Goal: Task Accomplishment & Management: Manage account settings

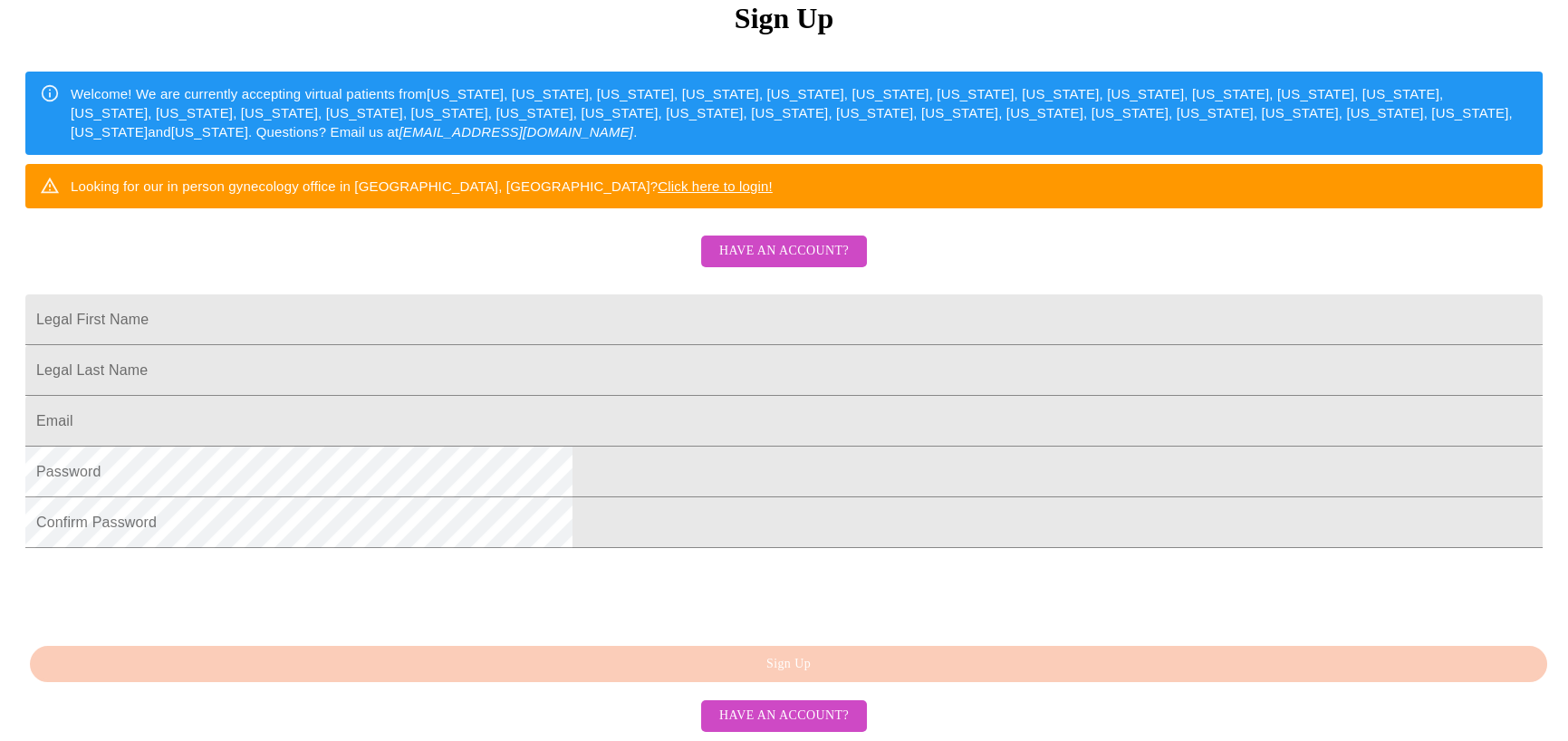
click at [777, 240] on span "Have an account?" at bounding box center [784, 251] width 129 height 23
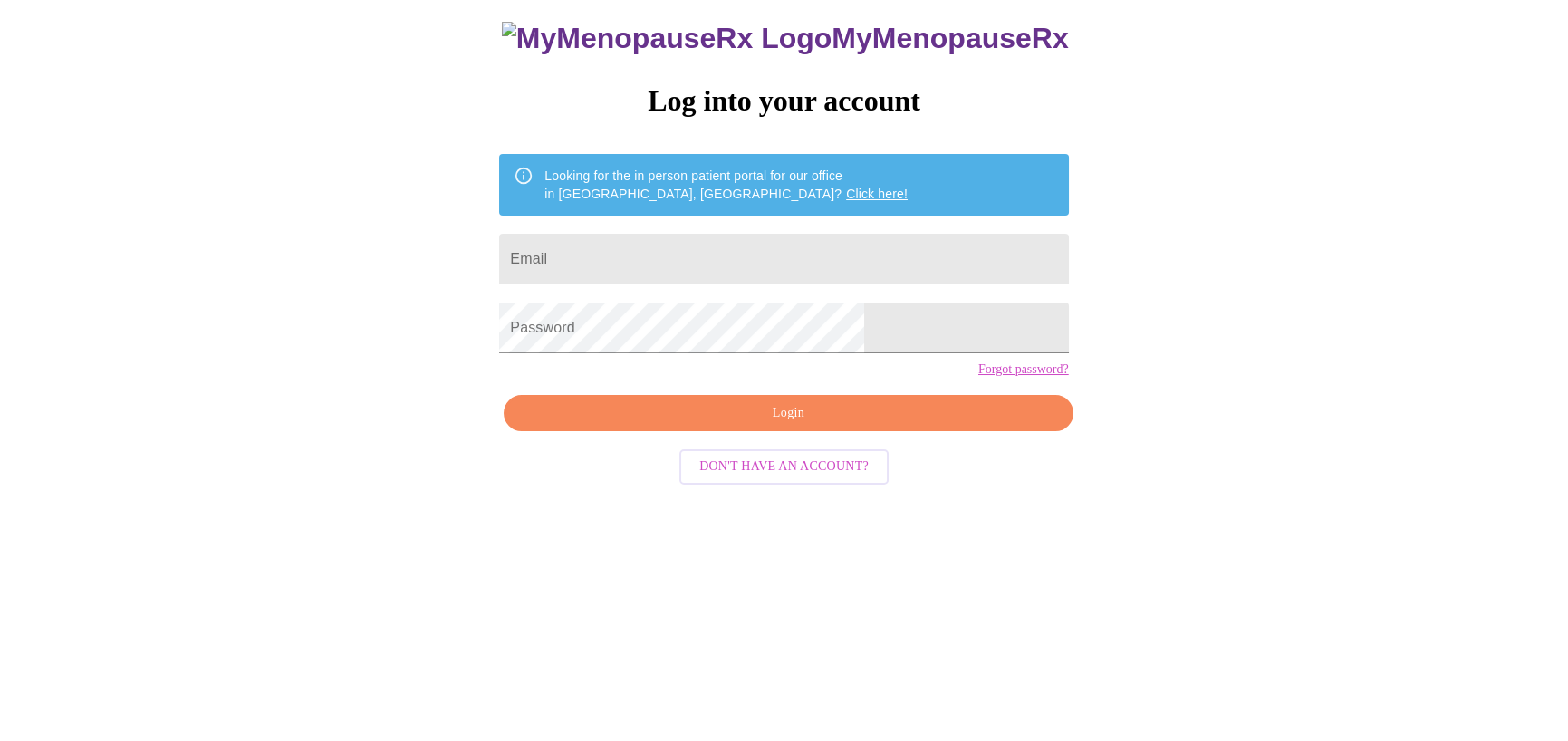
scroll to position [18, 0]
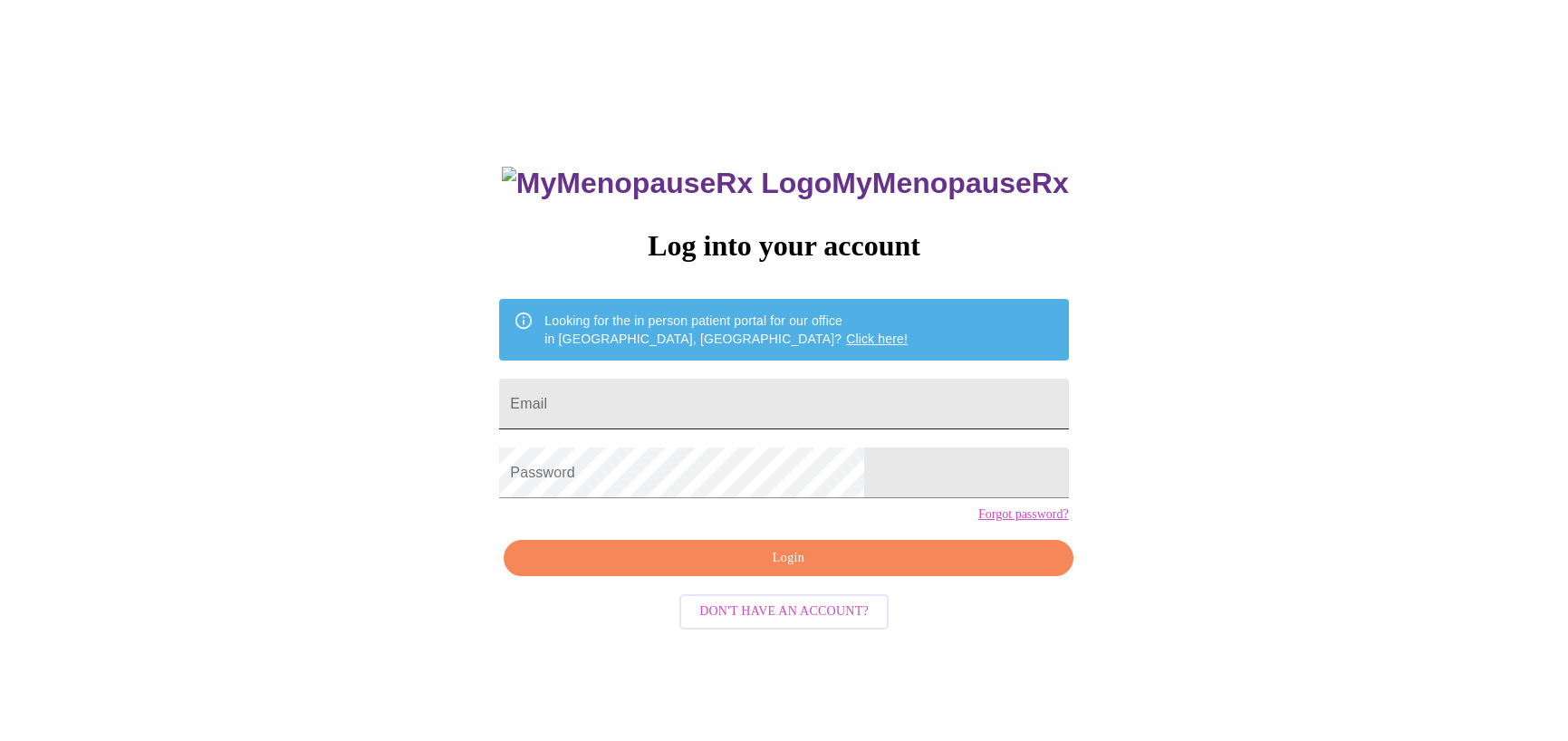
click at [662, 393] on input "Email" at bounding box center [784, 403] width 569 height 51
type input "[EMAIL_ADDRESS][DOMAIN_NAME]"
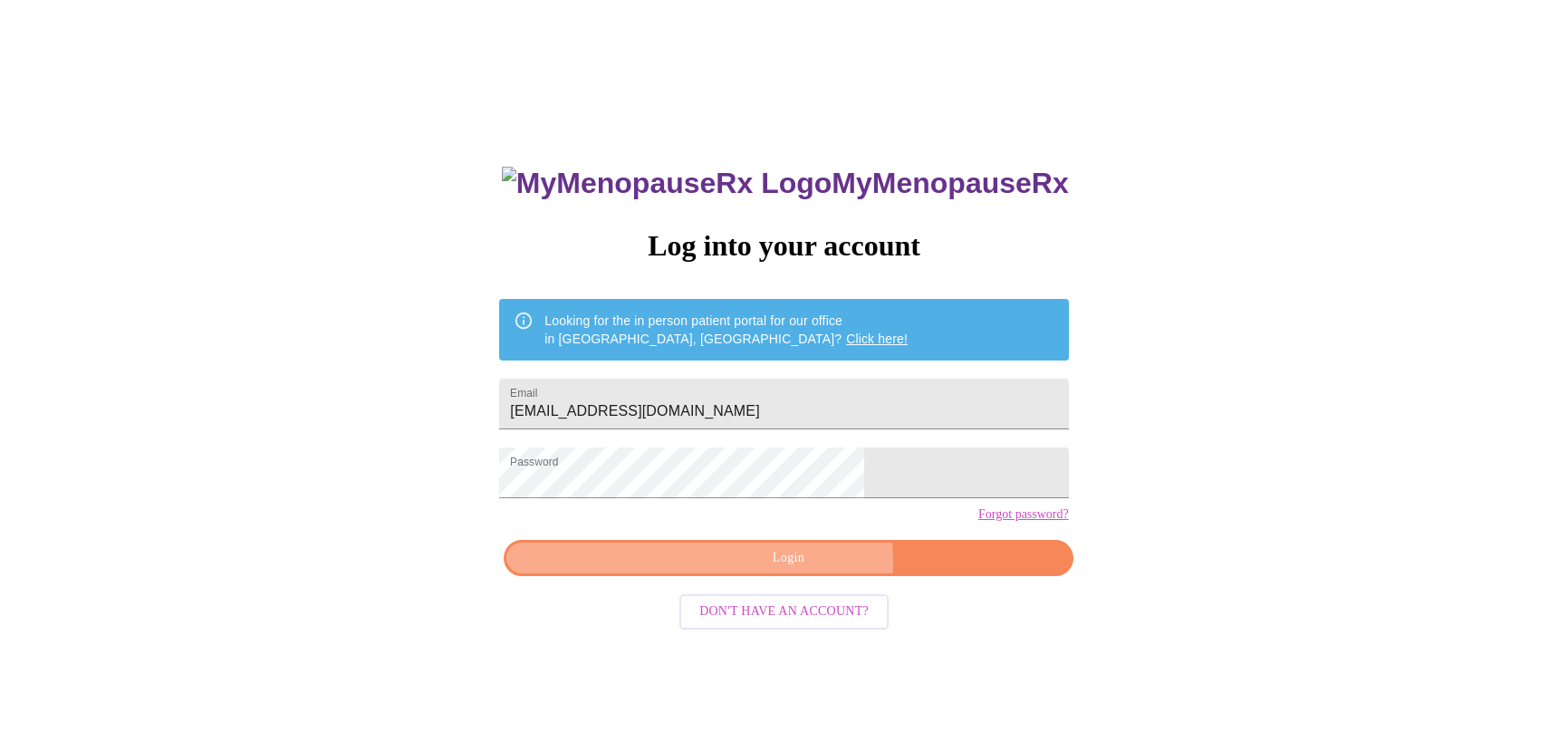
click at [801, 570] on span "Login" at bounding box center [787, 558] width 527 height 23
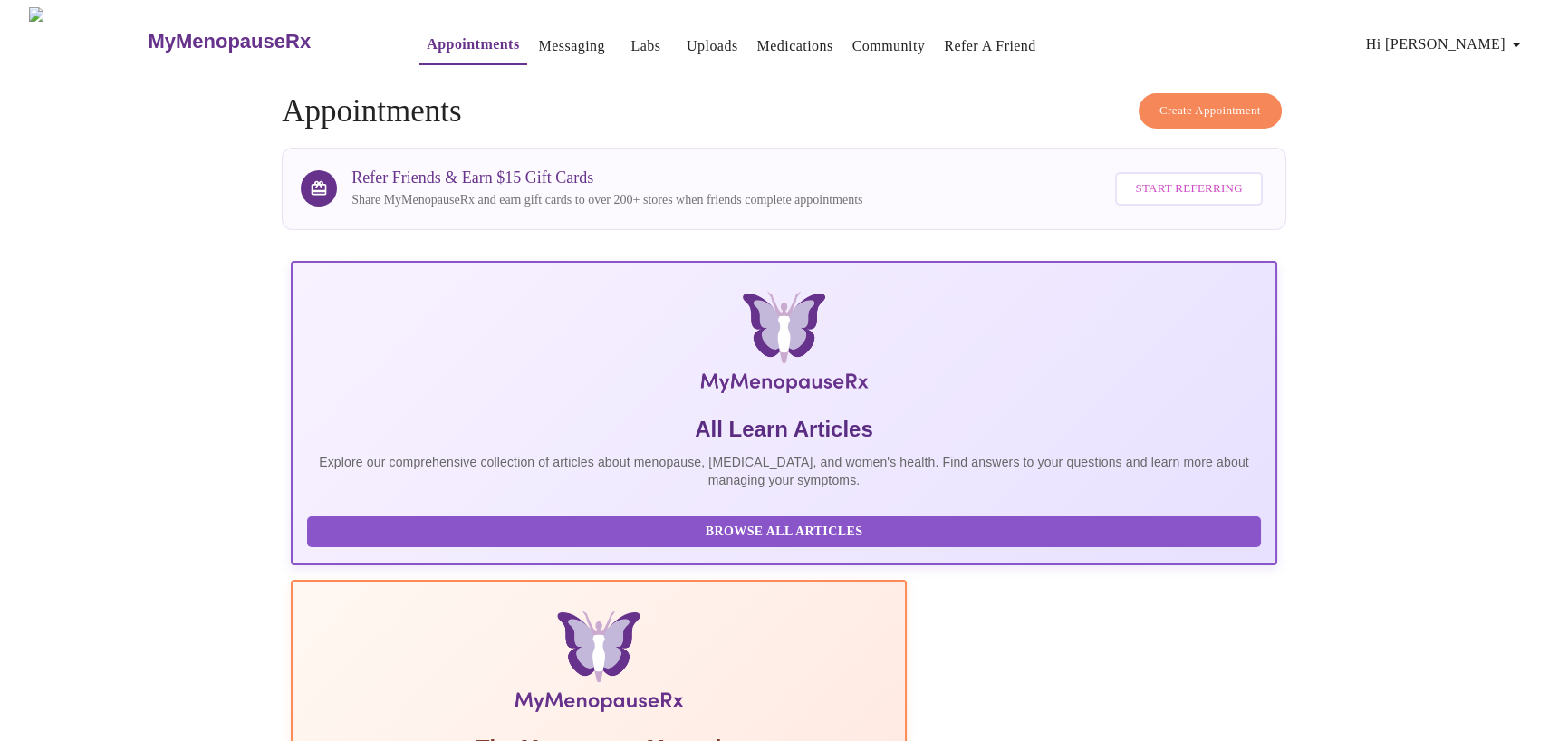
click at [1498, 36] on span "Hi Dusti" at bounding box center [1447, 44] width 162 height 26
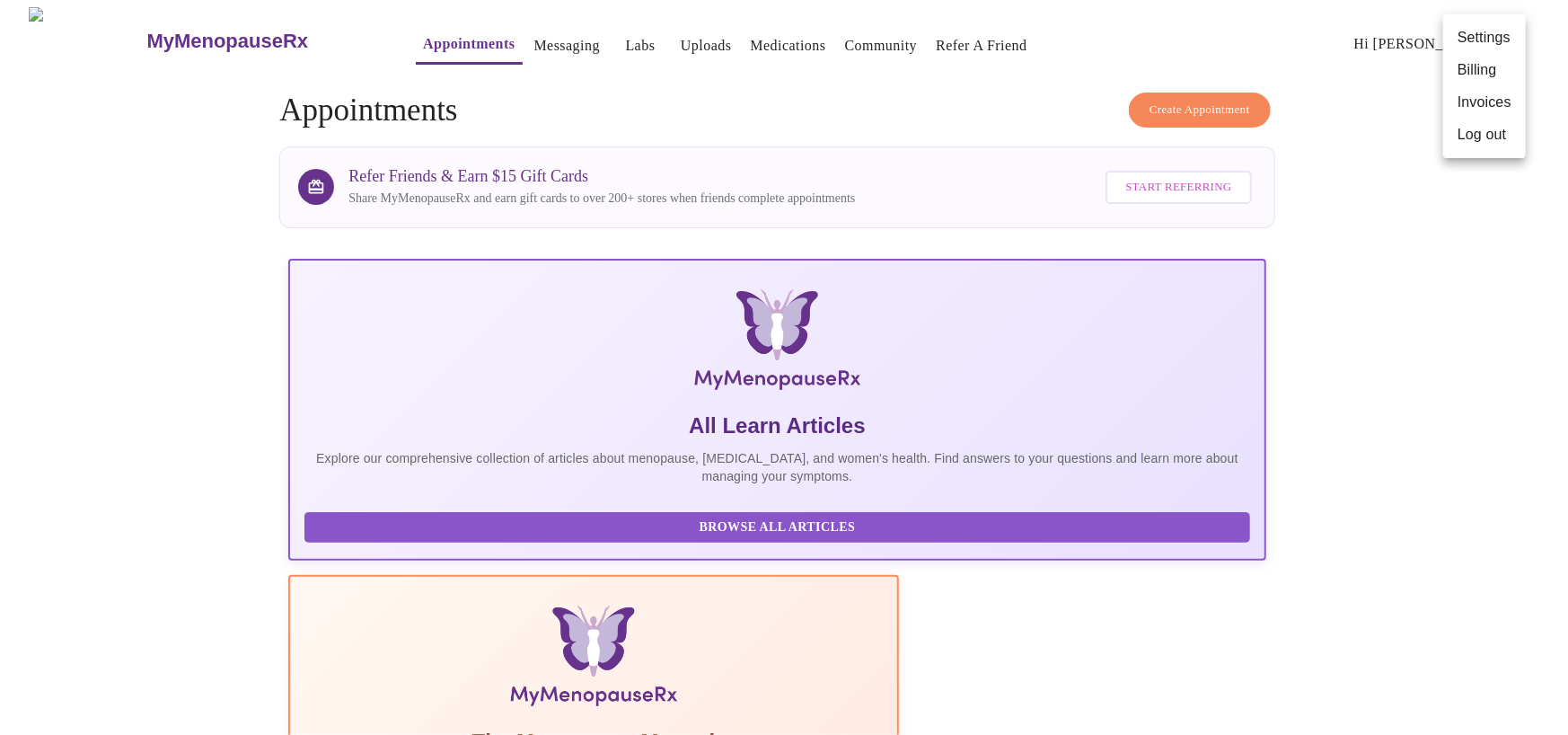
click at [1482, 99] on li "Invoices" at bounding box center [1485, 102] width 83 height 32
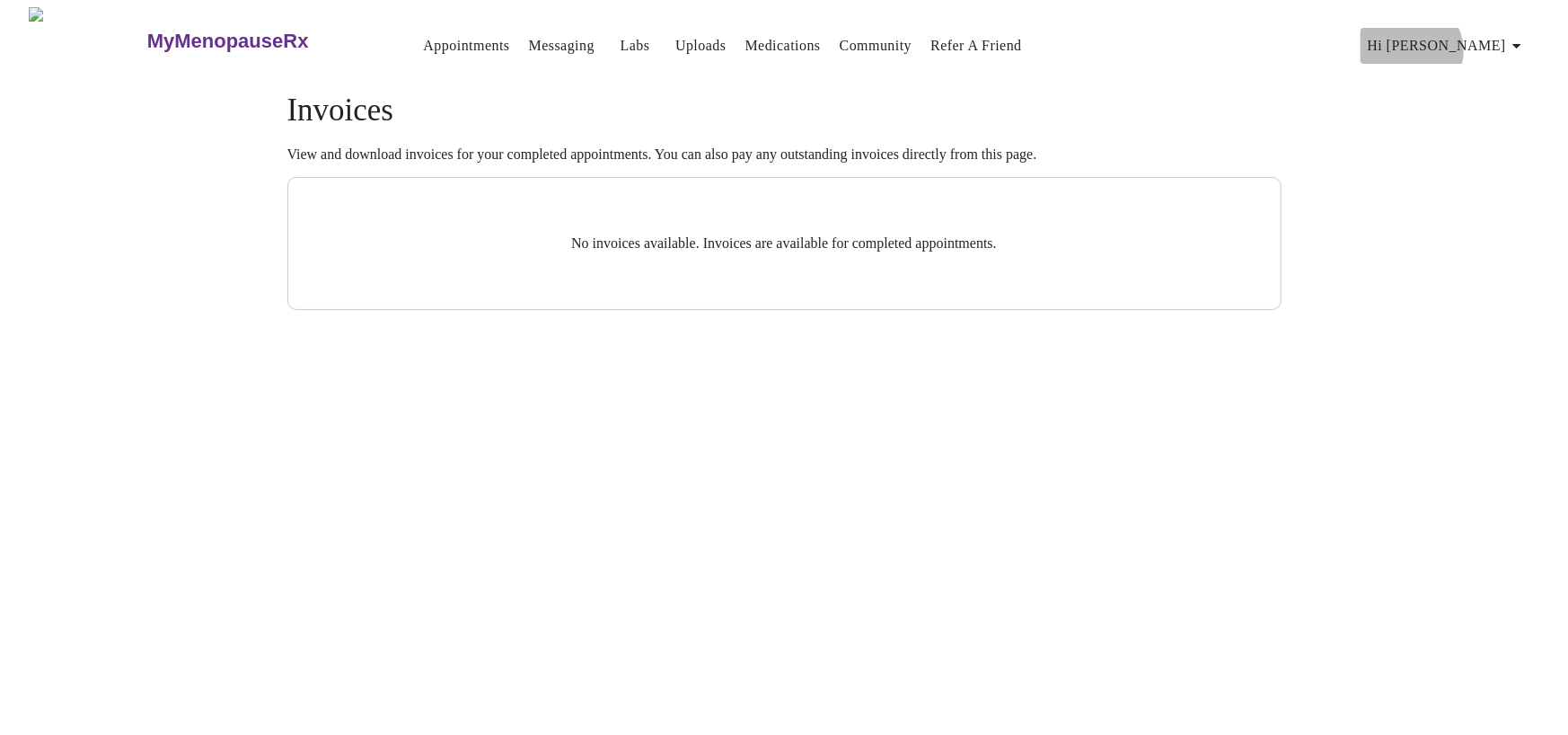
click at [1502, 44] on span "Hi Dusti" at bounding box center [1448, 46] width 160 height 26
click at [1492, 75] on li "Billing" at bounding box center [1498, 70] width 83 height 32
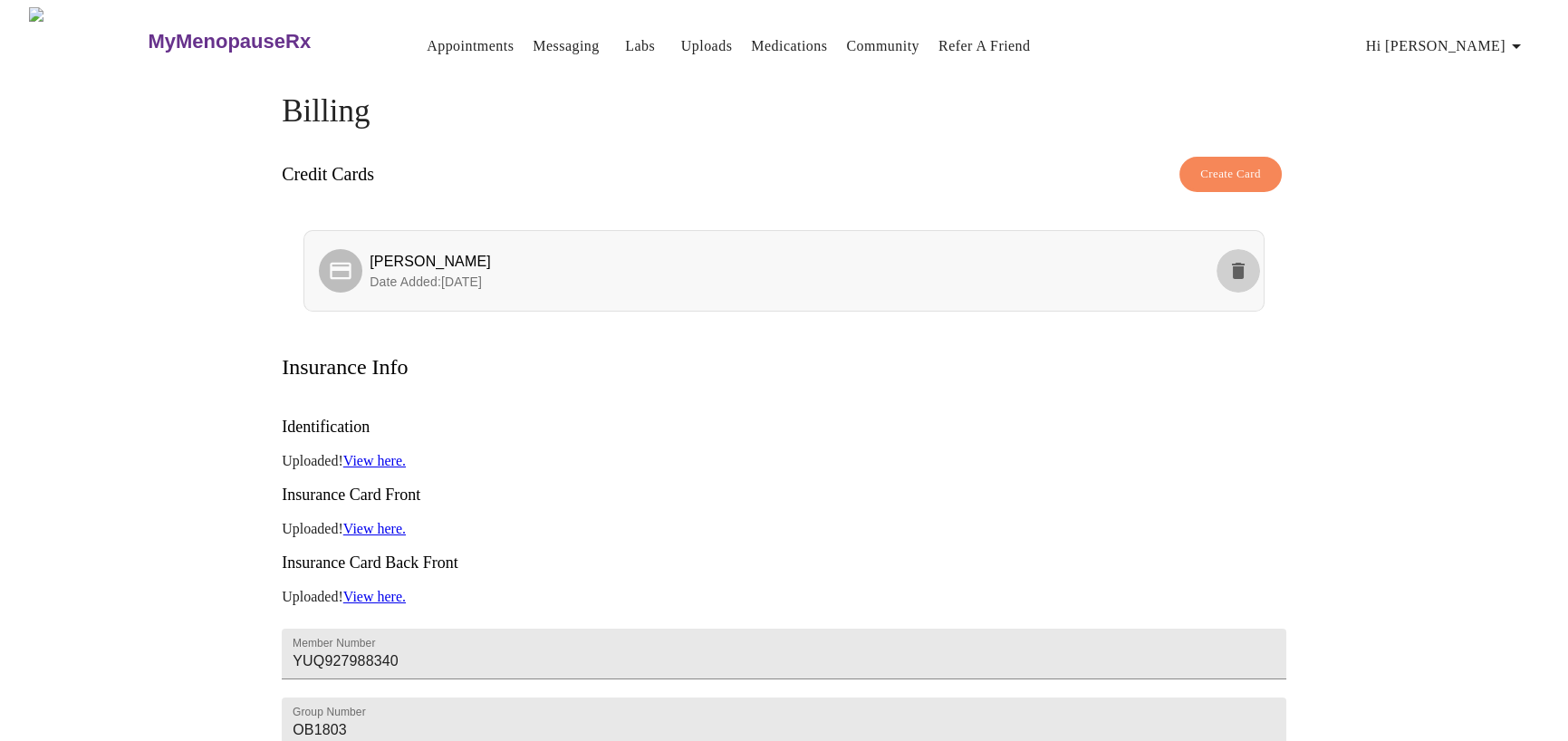
click at [1232, 264] on icon "delete" at bounding box center [1238, 271] width 22 height 22
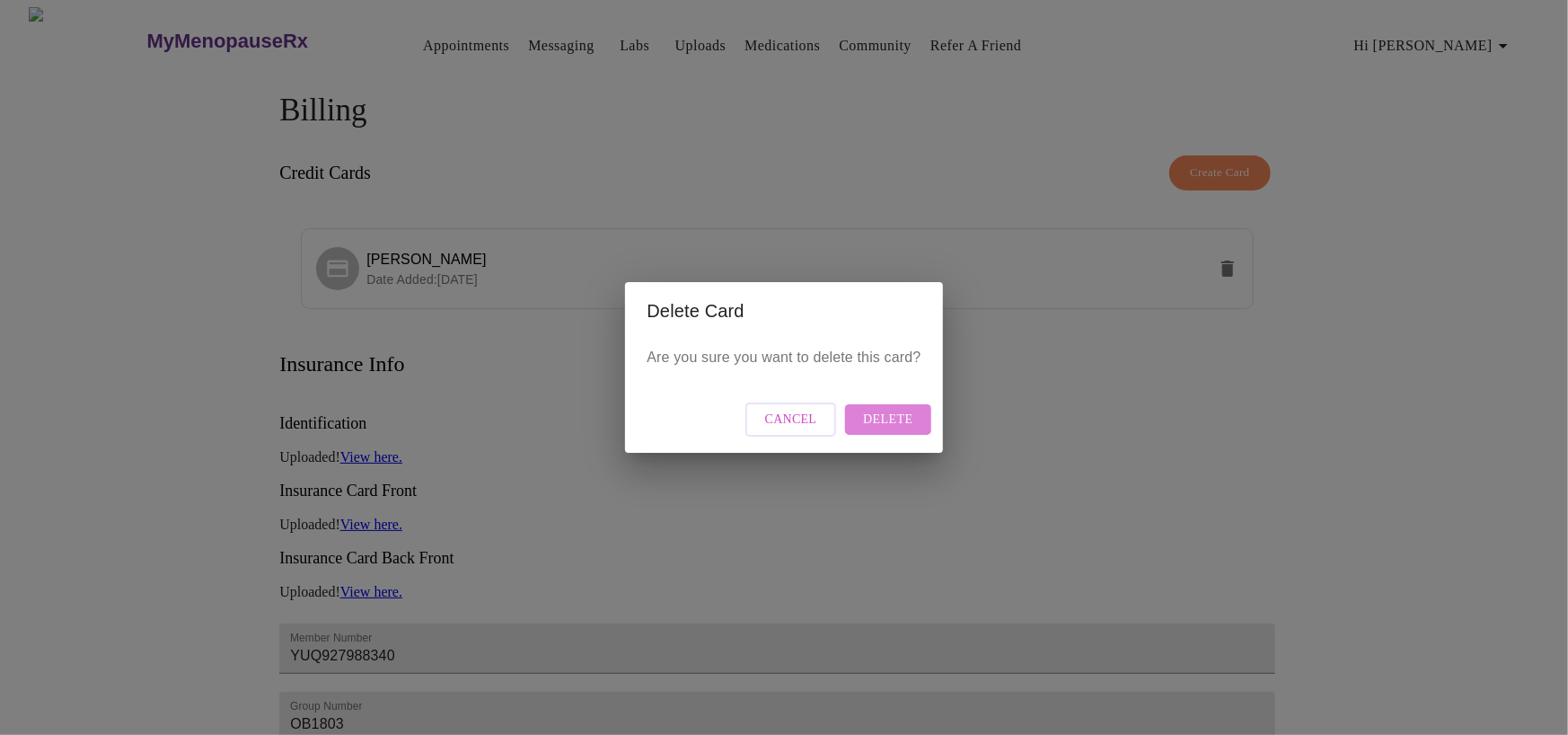
click at [898, 417] on span "Delete" at bounding box center [888, 420] width 49 height 23
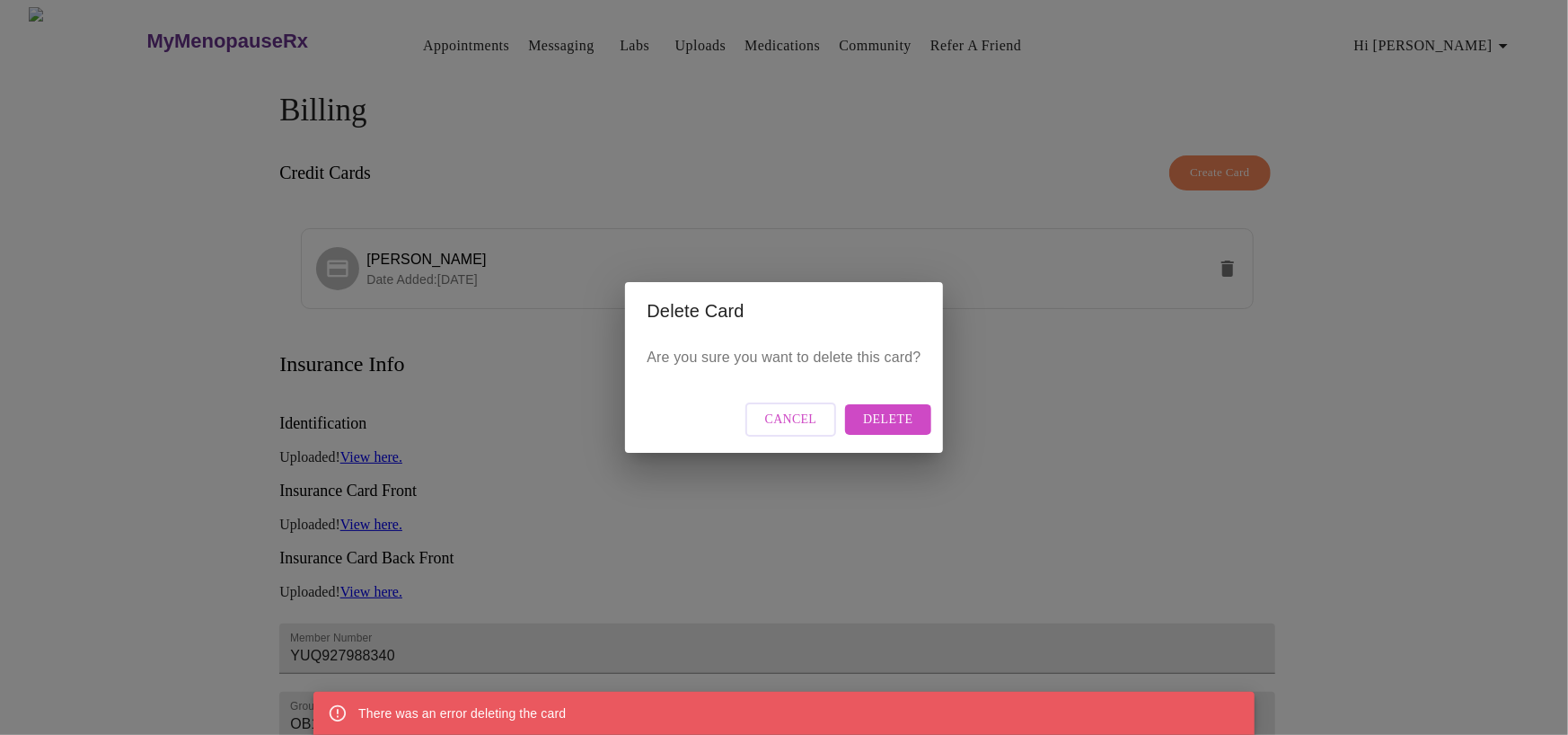
click at [904, 418] on span "Delete" at bounding box center [888, 420] width 49 height 23
click at [150, 276] on div "Delete Card Are you sure you want to delete this card? Cancel Delete" at bounding box center [784, 367] width 1568 height 735
click at [793, 426] on span "Cancel" at bounding box center [791, 420] width 52 height 23
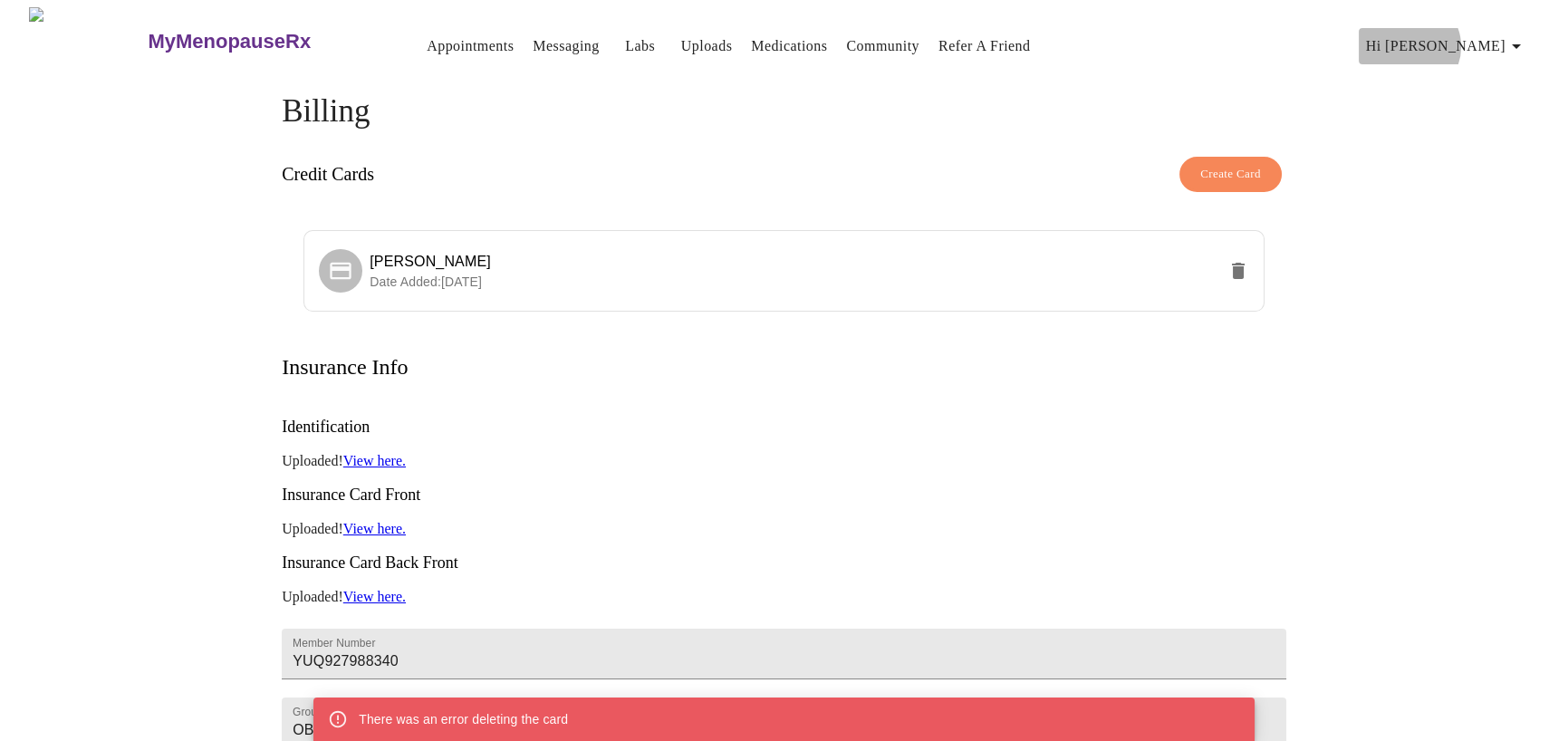
click at [1500, 40] on span "Hi Dusti" at bounding box center [1447, 46] width 162 height 26
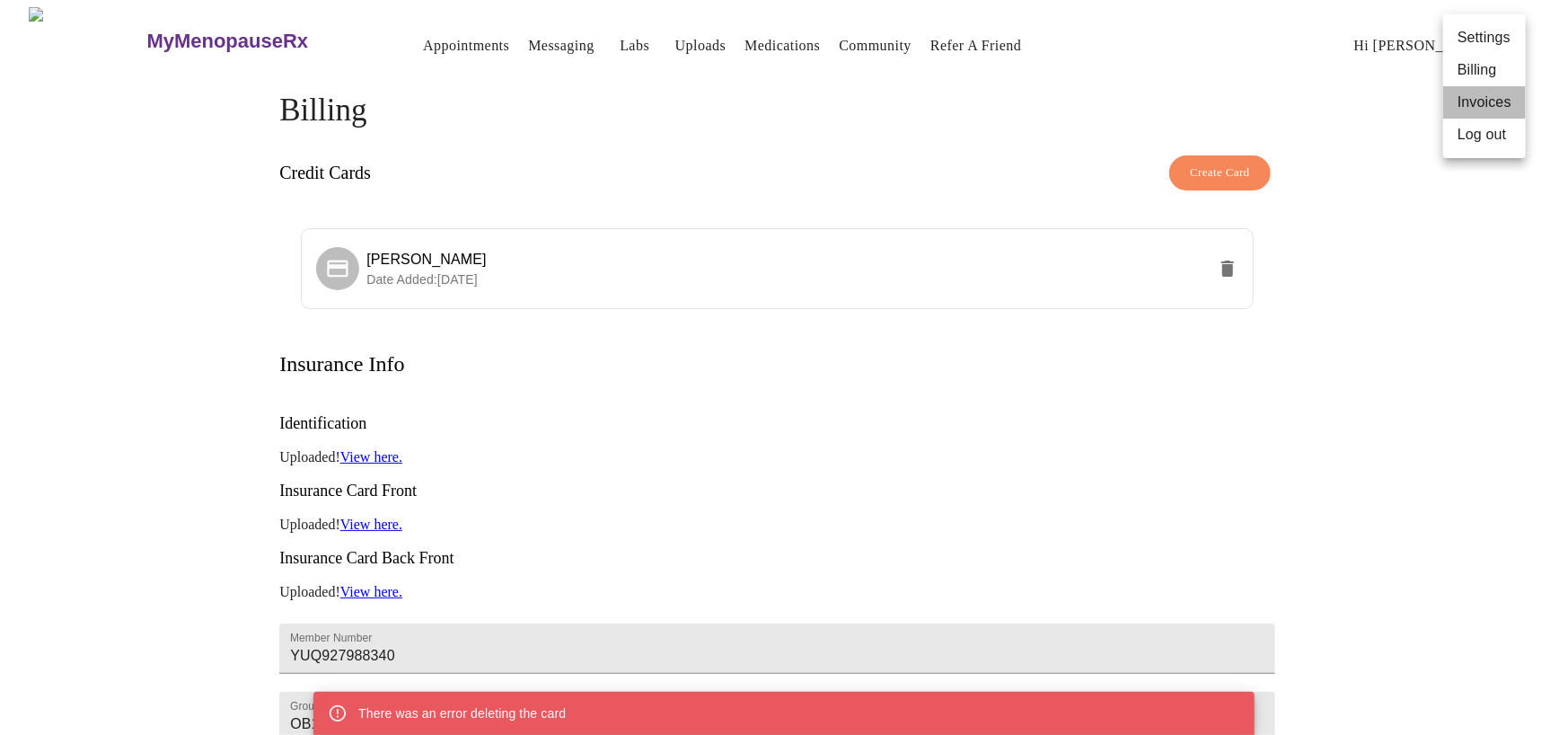
click at [1474, 107] on li "Invoices" at bounding box center [1485, 102] width 83 height 32
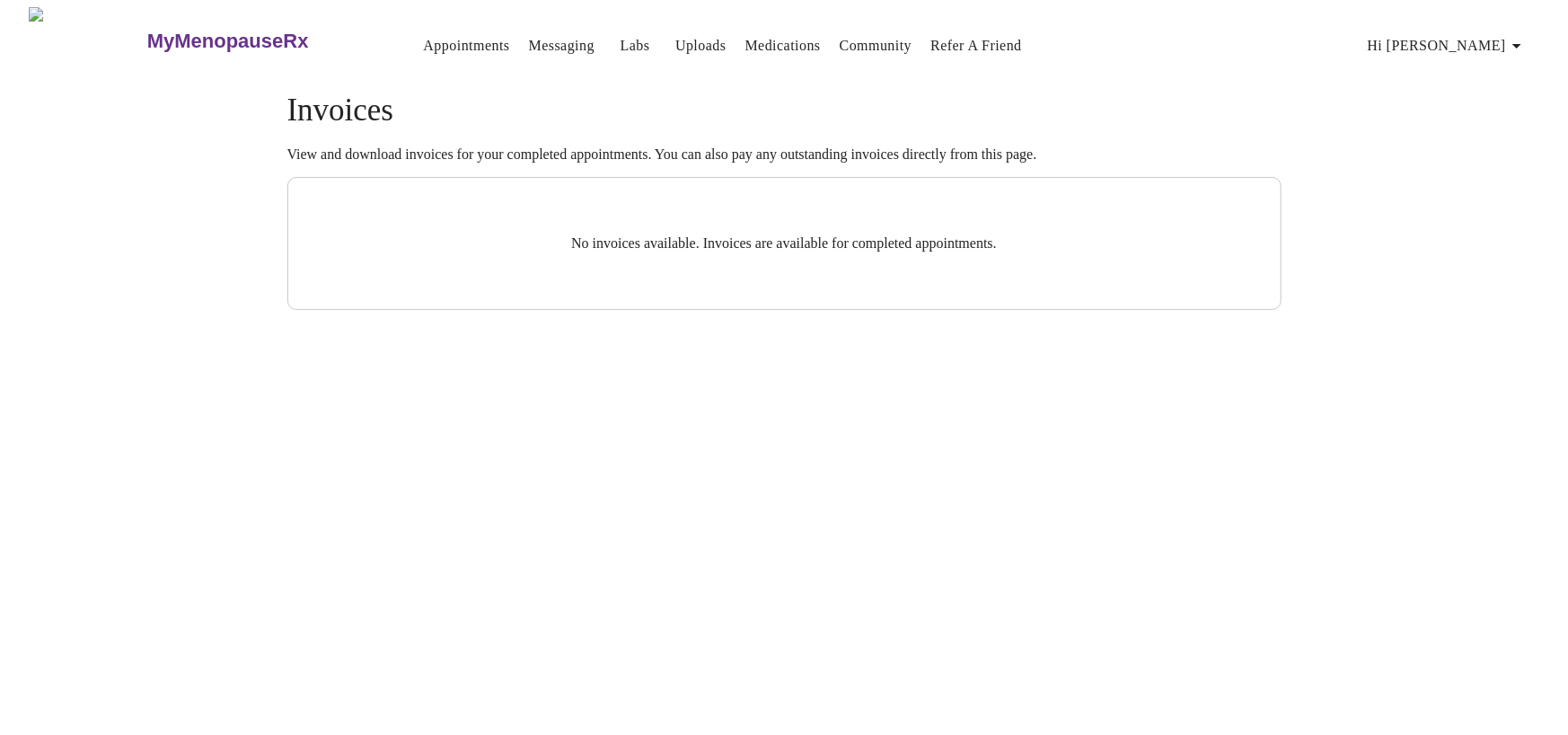
click at [1491, 37] on span "Hi Dusti" at bounding box center [1448, 46] width 160 height 26
click at [1499, 103] on li "Invoices" at bounding box center [1498, 102] width 83 height 32
click at [423, 36] on link "Appointments" at bounding box center [466, 46] width 86 height 26
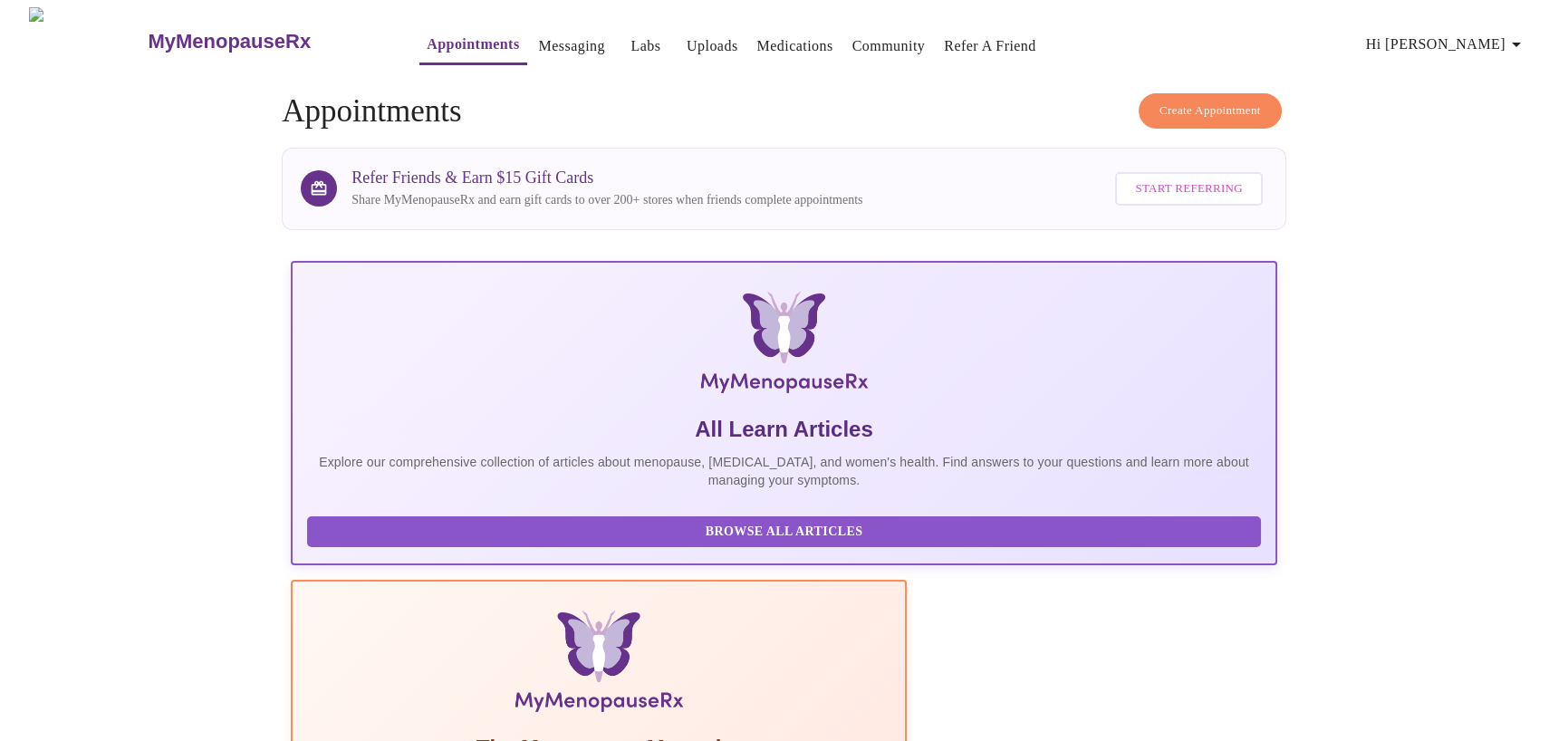
click at [539, 36] on link "Messaging" at bounding box center [571, 46] width 66 height 26
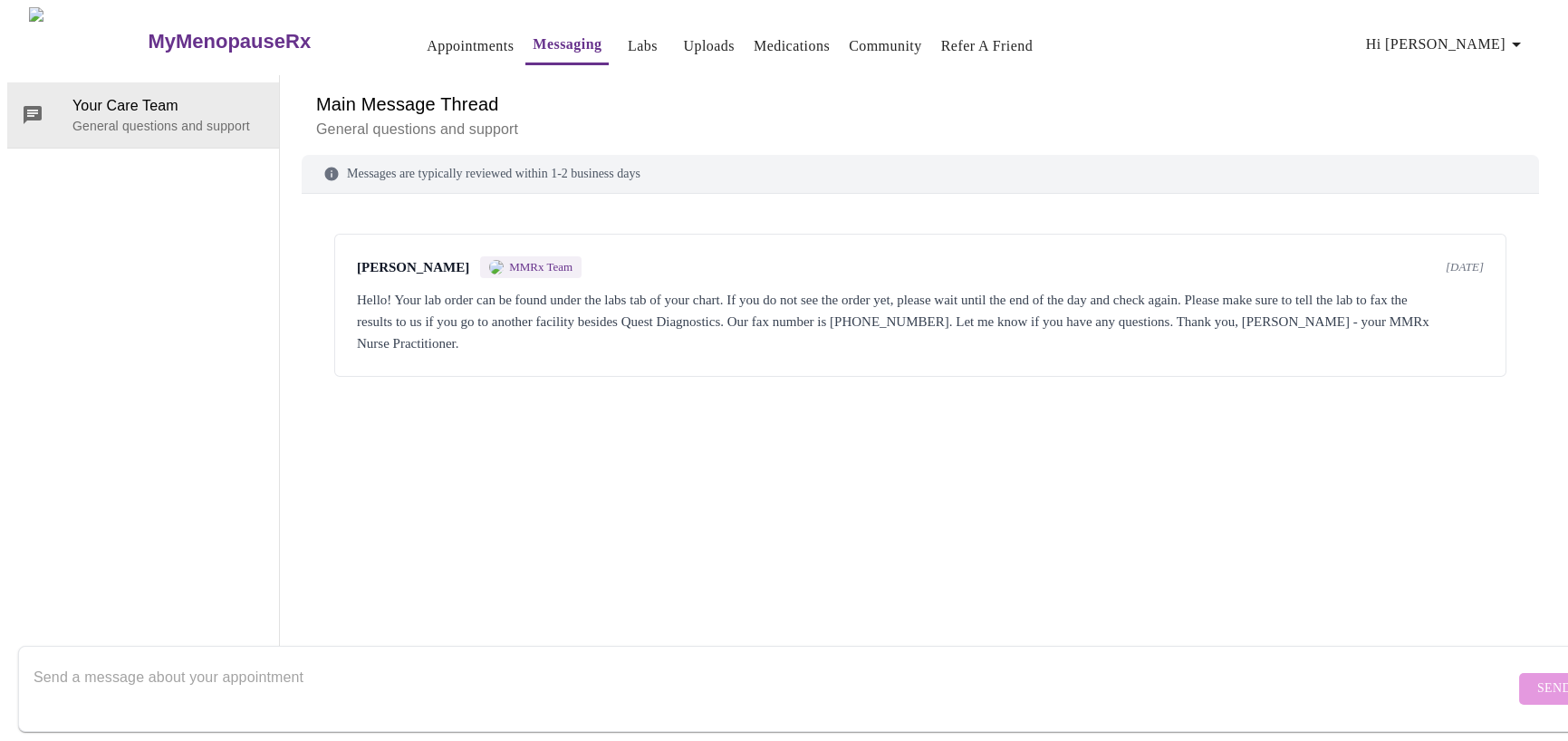
click at [147, 33] on h3 "MyMenopauseRx" at bounding box center [229, 41] width 163 height 24
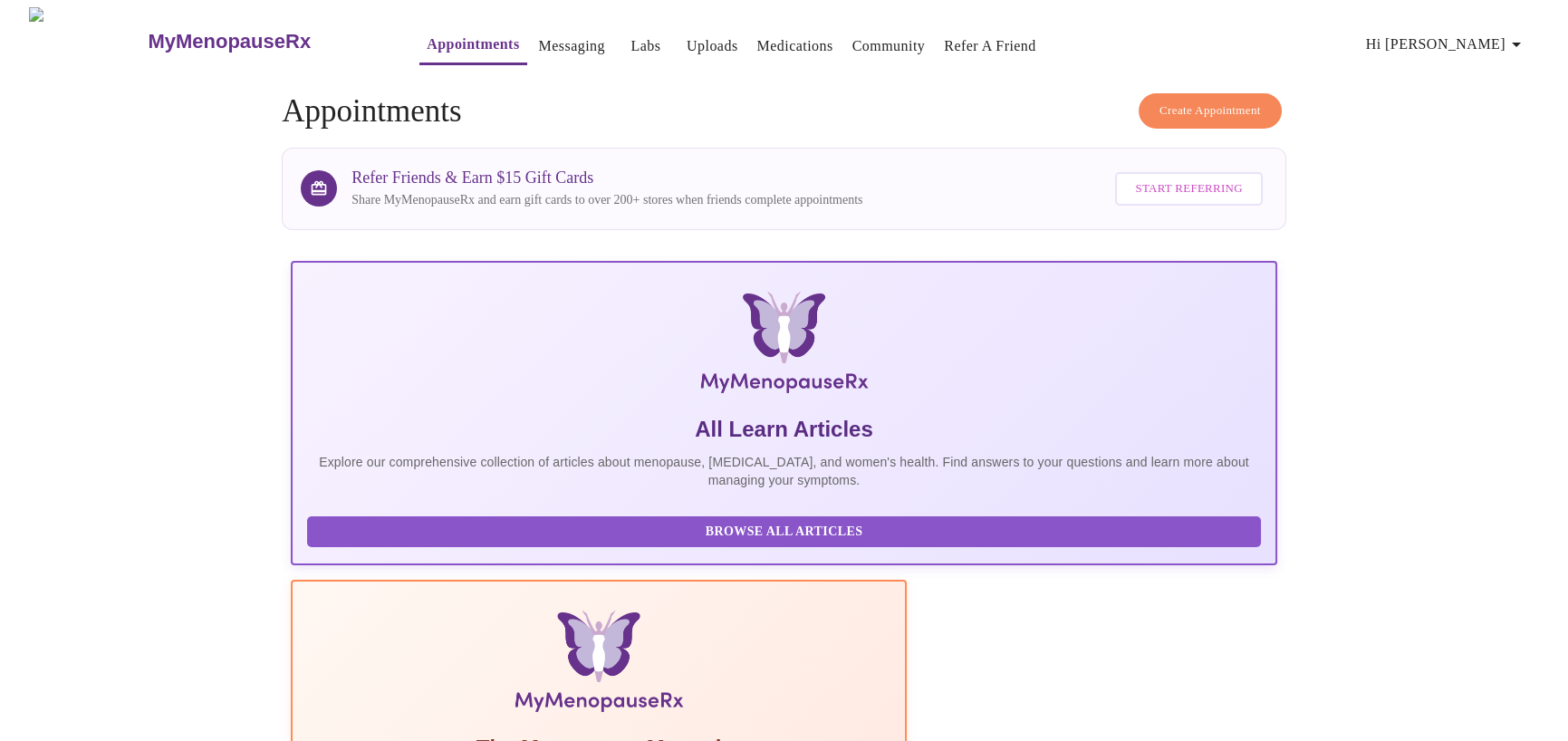
click at [147, 30] on h3 "MyMenopauseRx" at bounding box center [229, 41] width 163 height 24
click at [1490, 33] on span "Hi Dusti" at bounding box center [1447, 44] width 162 height 26
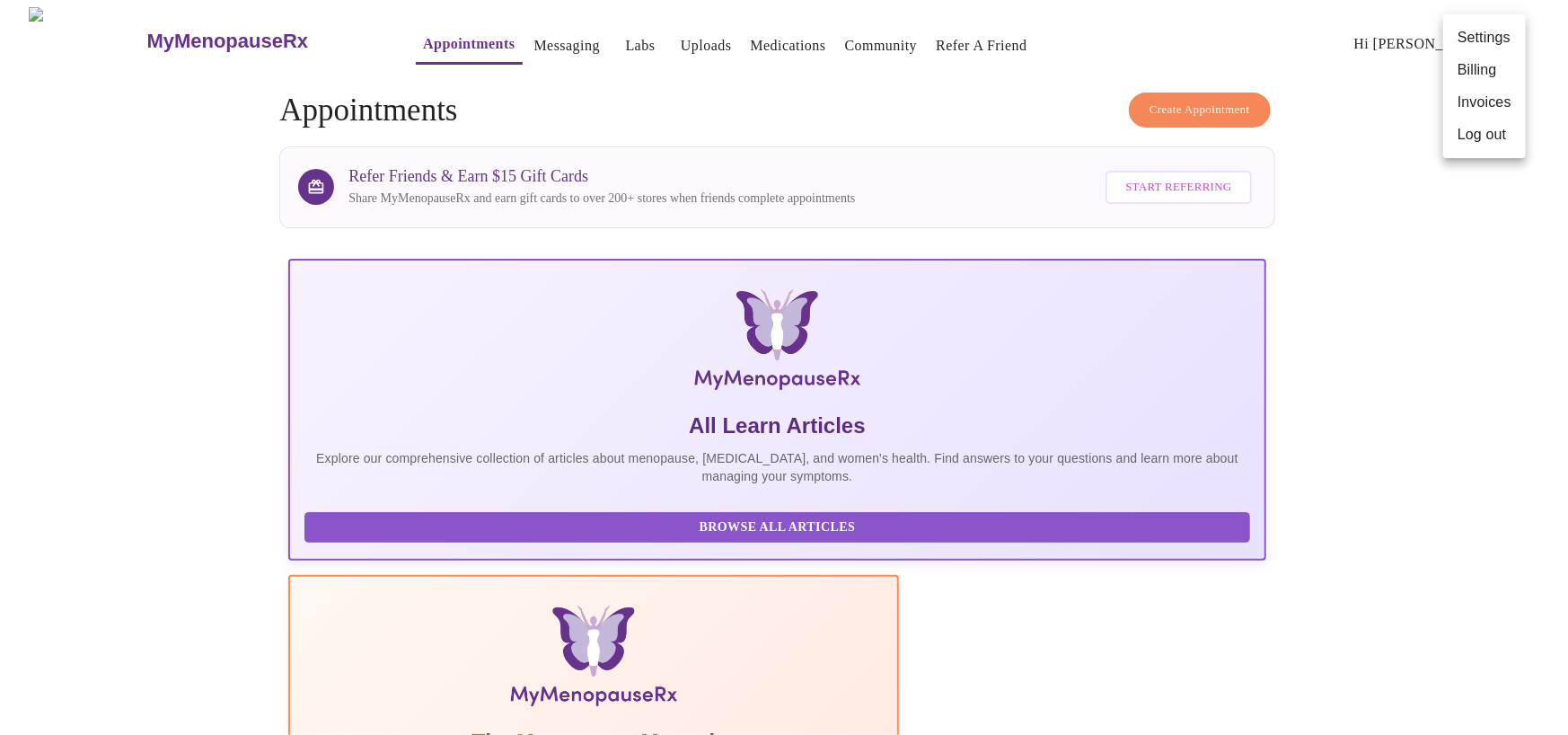
click at [1495, 29] on li "Settings" at bounding box center [1485, 38] width 83 height 32
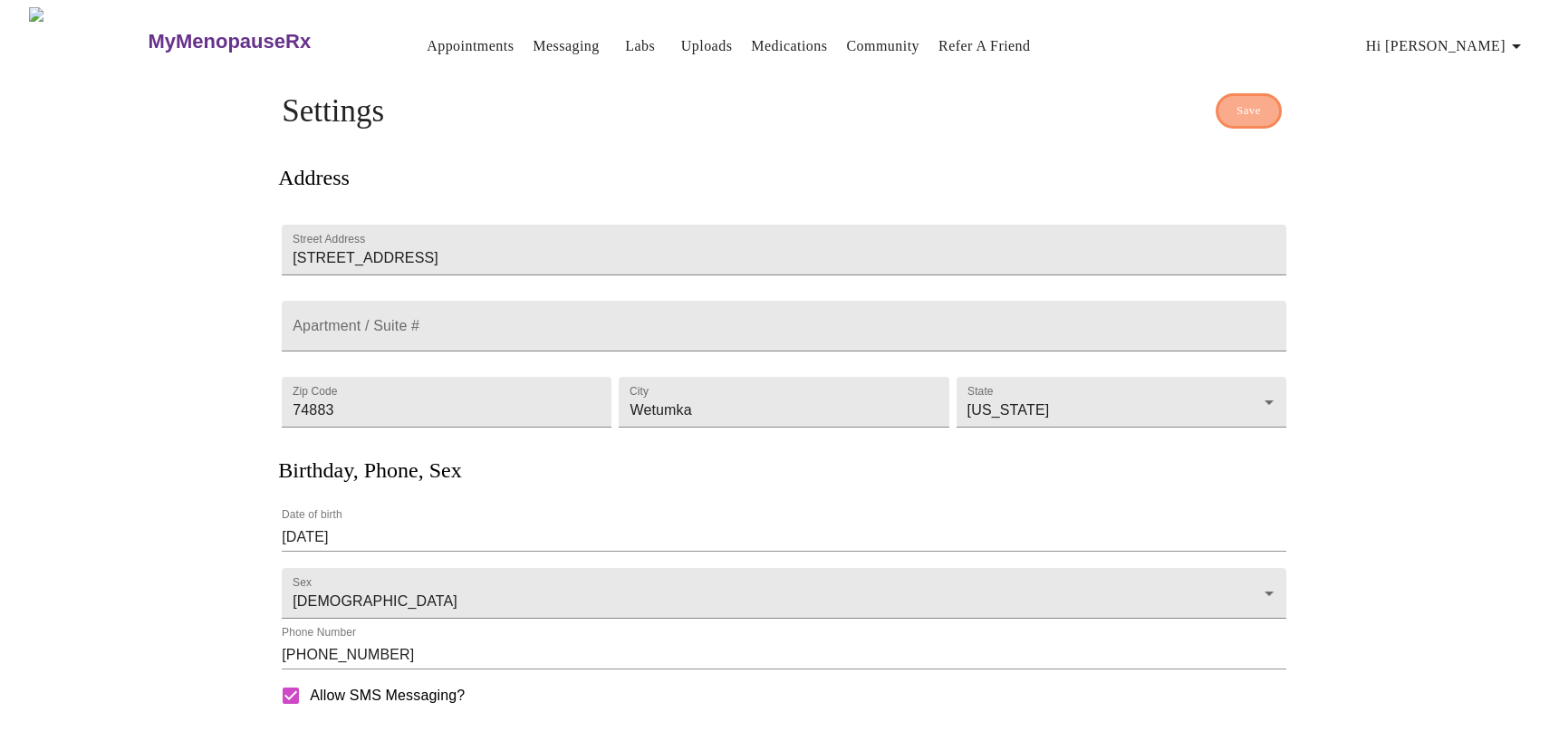
click at [1258, 101] on span "Save" at bounding box center [1249, 111] width 25 height 21
click at [846, 40] on link "Community" at bounding box center [882, 46] width 74 height 26
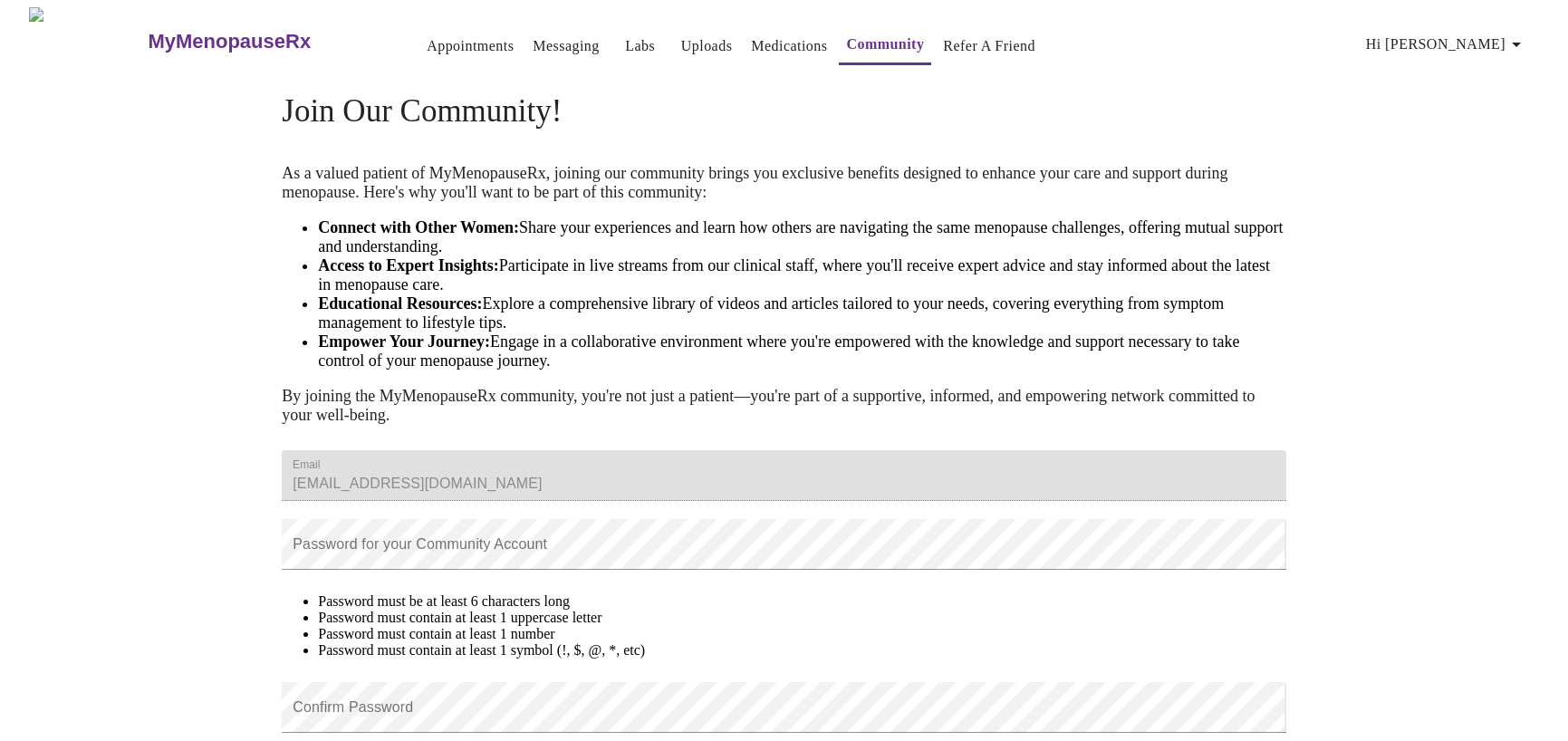
click at [961, 38] on link "Refer a Friend" at bounding box center [989, 46] width 93 height 26
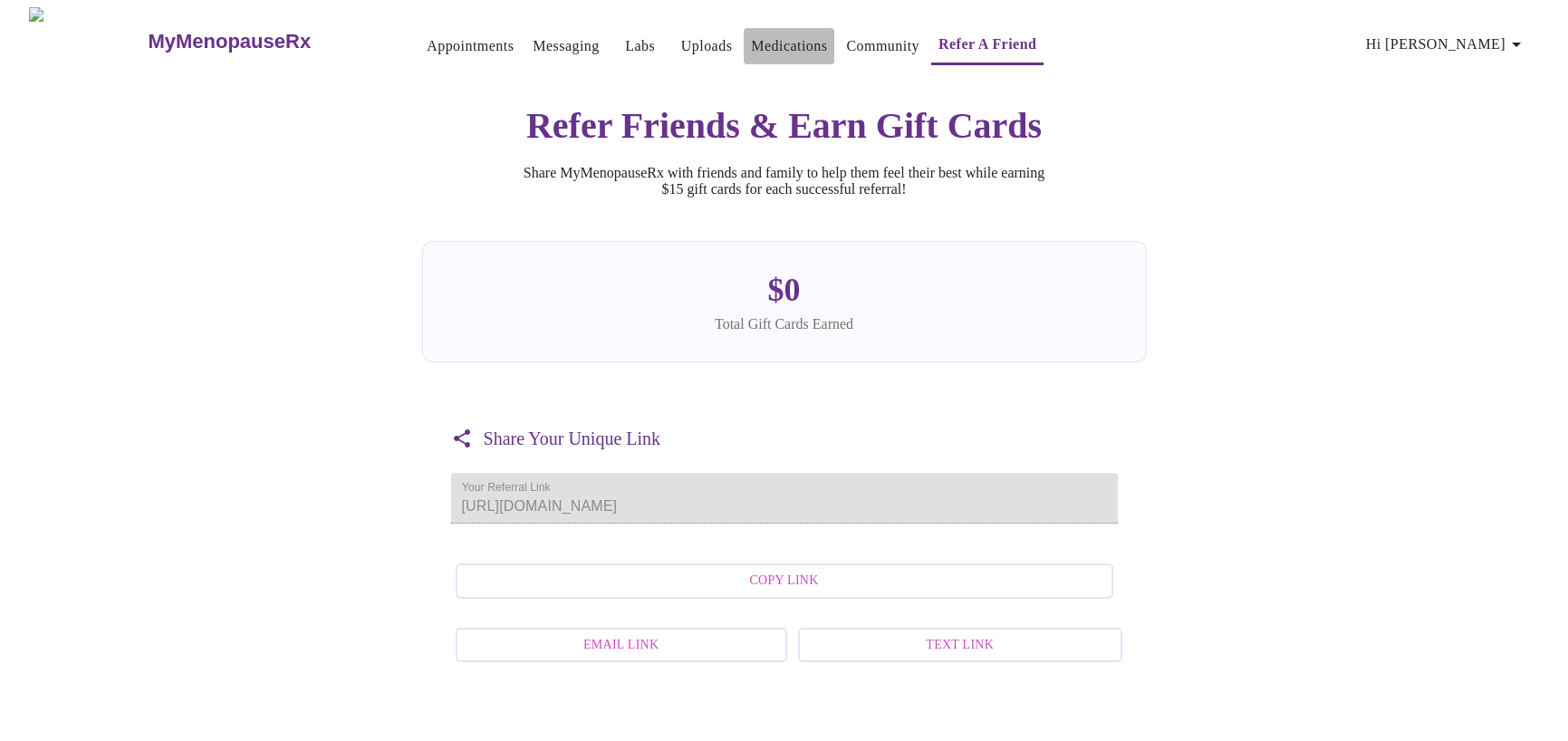
click at [762, 33] on link "Medications" at bounding box center [789, 46] width 77 height 26
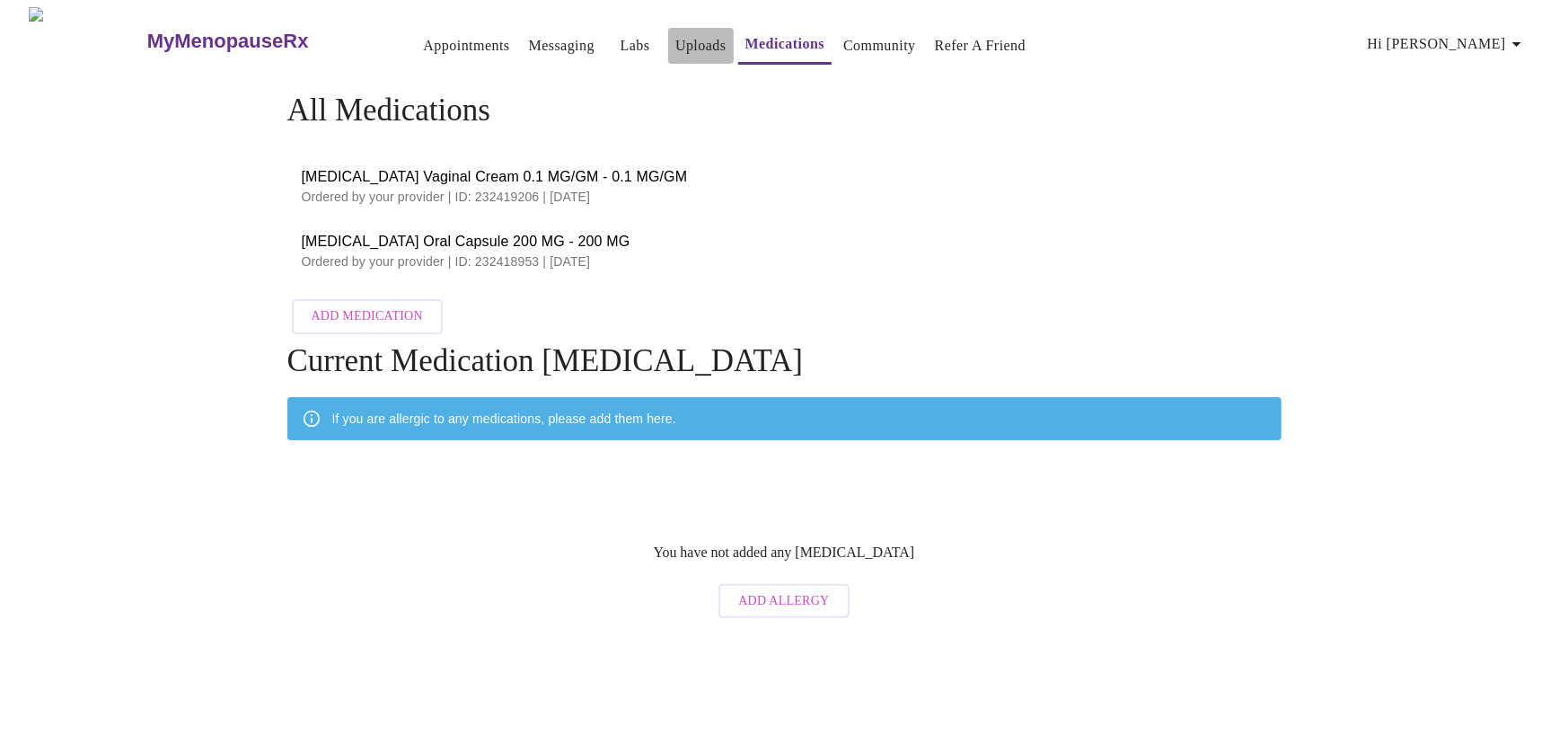
click at [675, 33] on link "Uploads" at bounding box center [701, 46] width 51 height 26
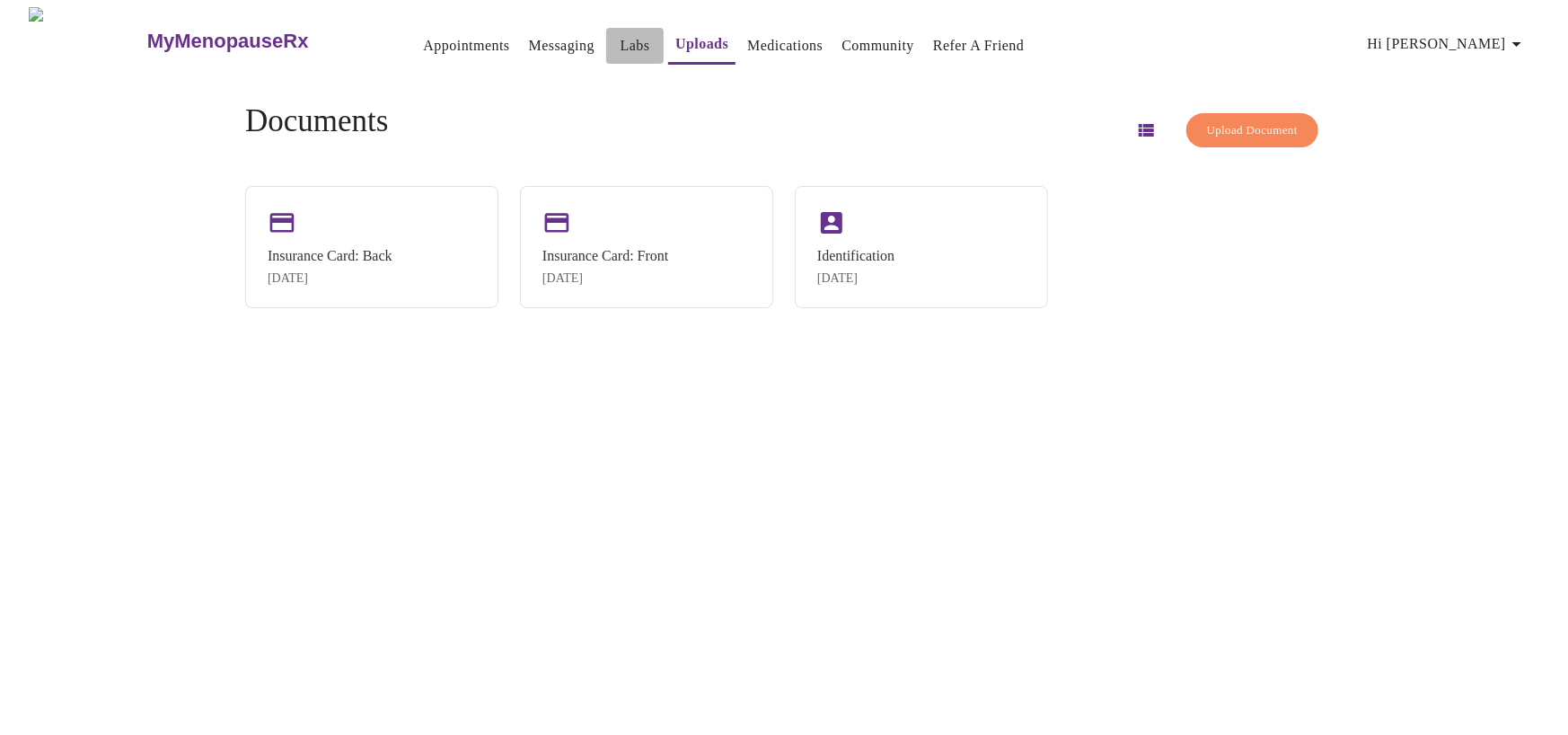
click at [620, 39] on link "Labs" at bounding box center [635, 46] width 29 height 26
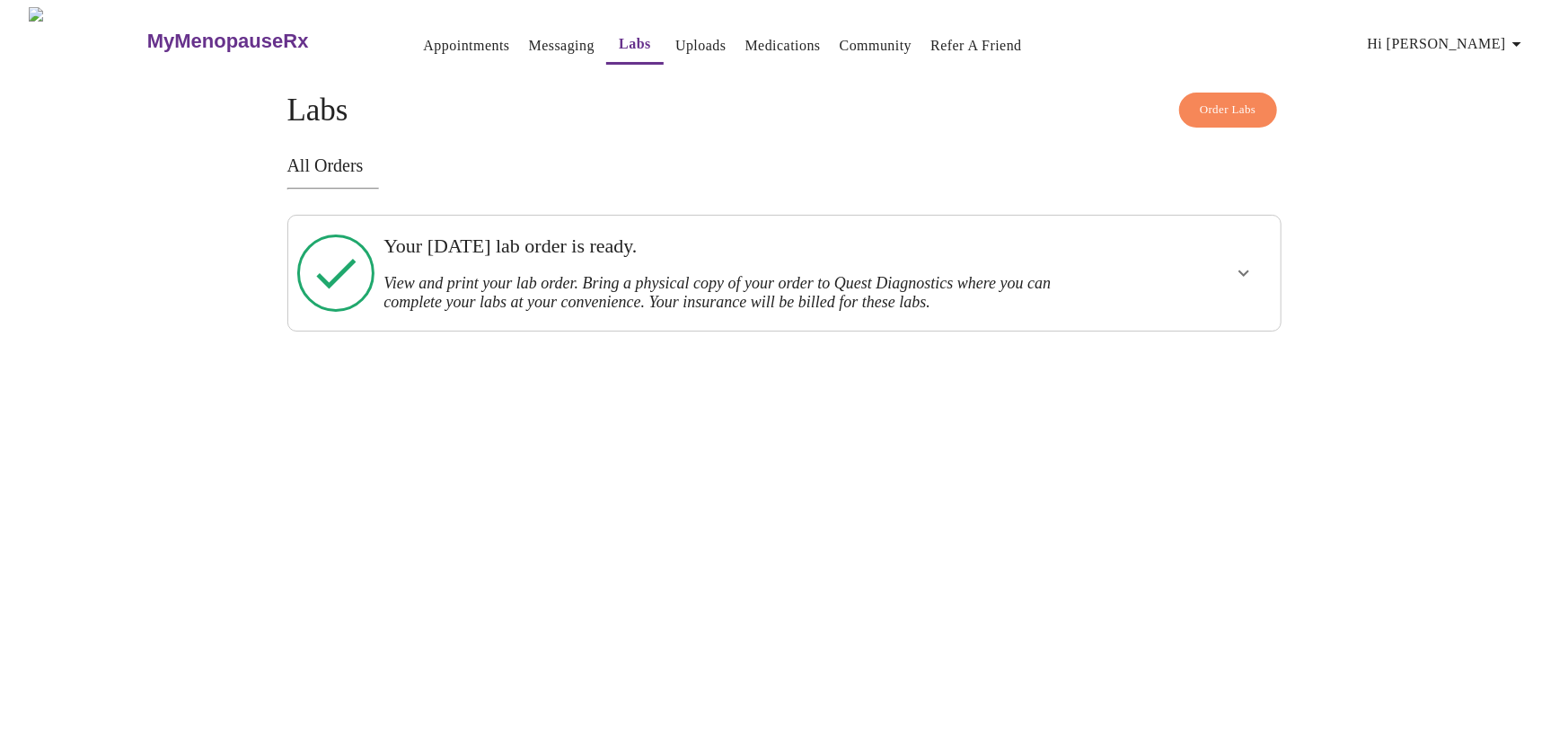
click at [1241, 269] on icon "show more" at bounding box center [1244, 273] width 22 height 22
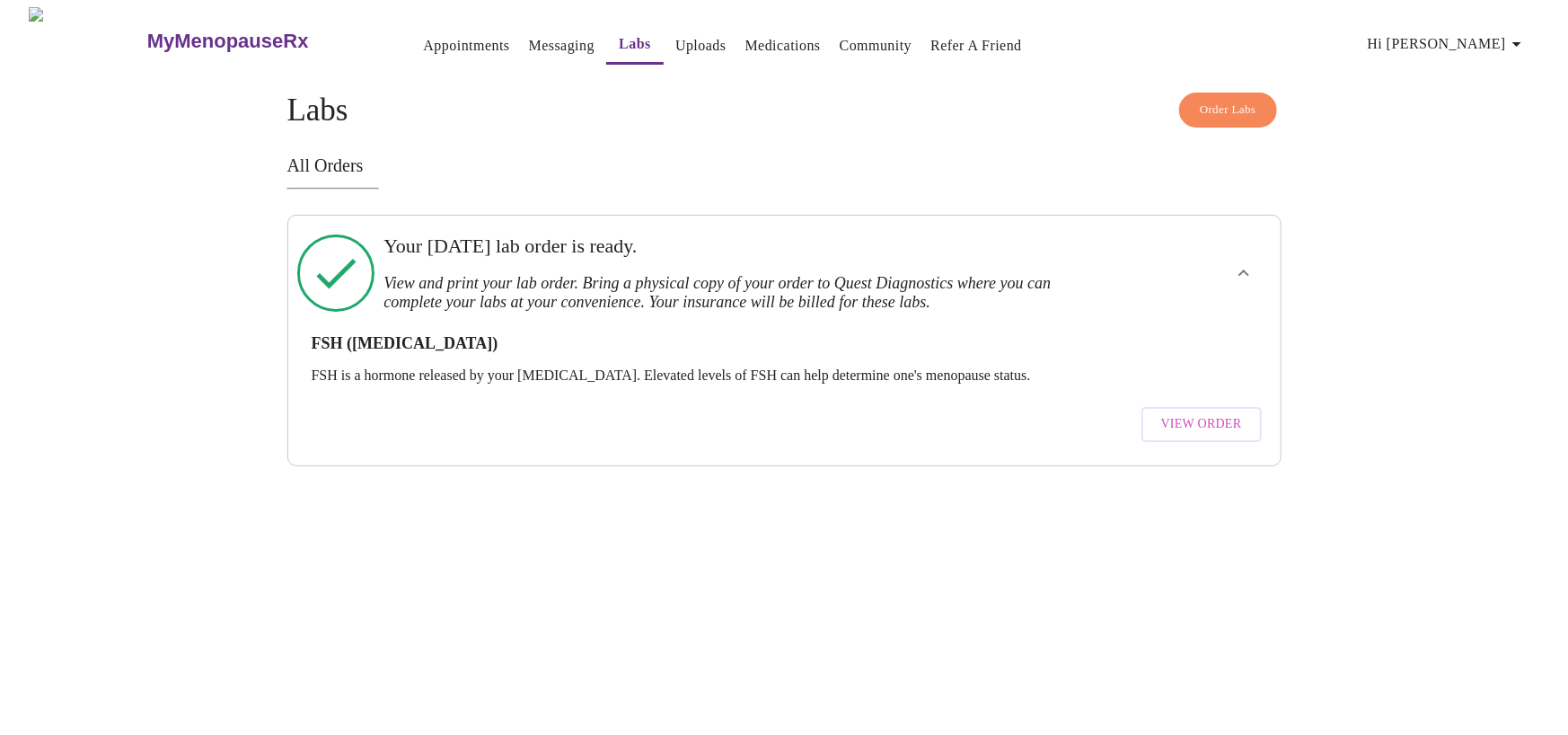
click at [1197, 413] on span "View Order" at bounding box center [1201, 425] width 81 height 23
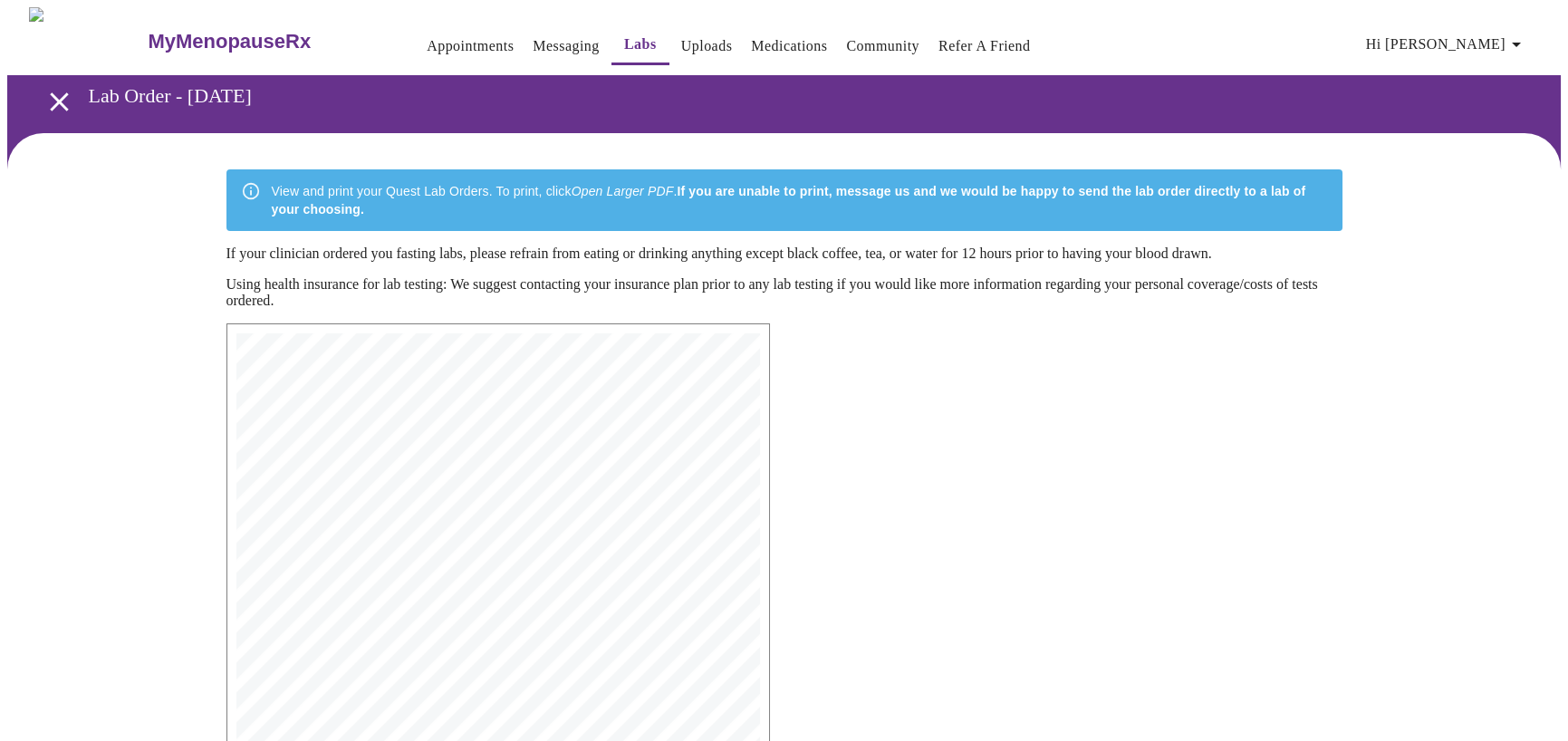
click at [533, 39] on link "Messaging" at bounding box center [565, 46] width 66 height 26
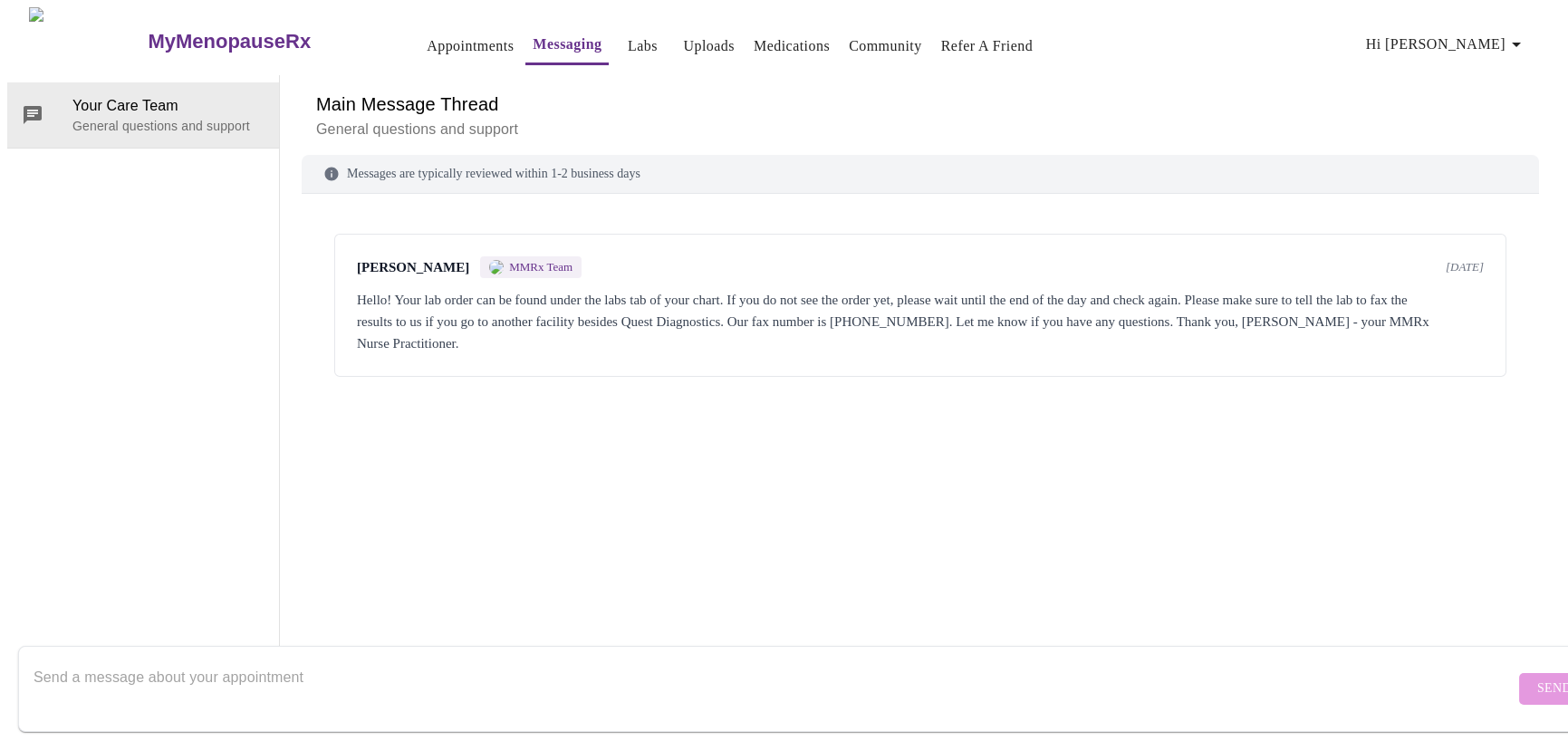
click at [427, 33] on link "Appointments" at bounding box center [470, 46] width 87 height 26
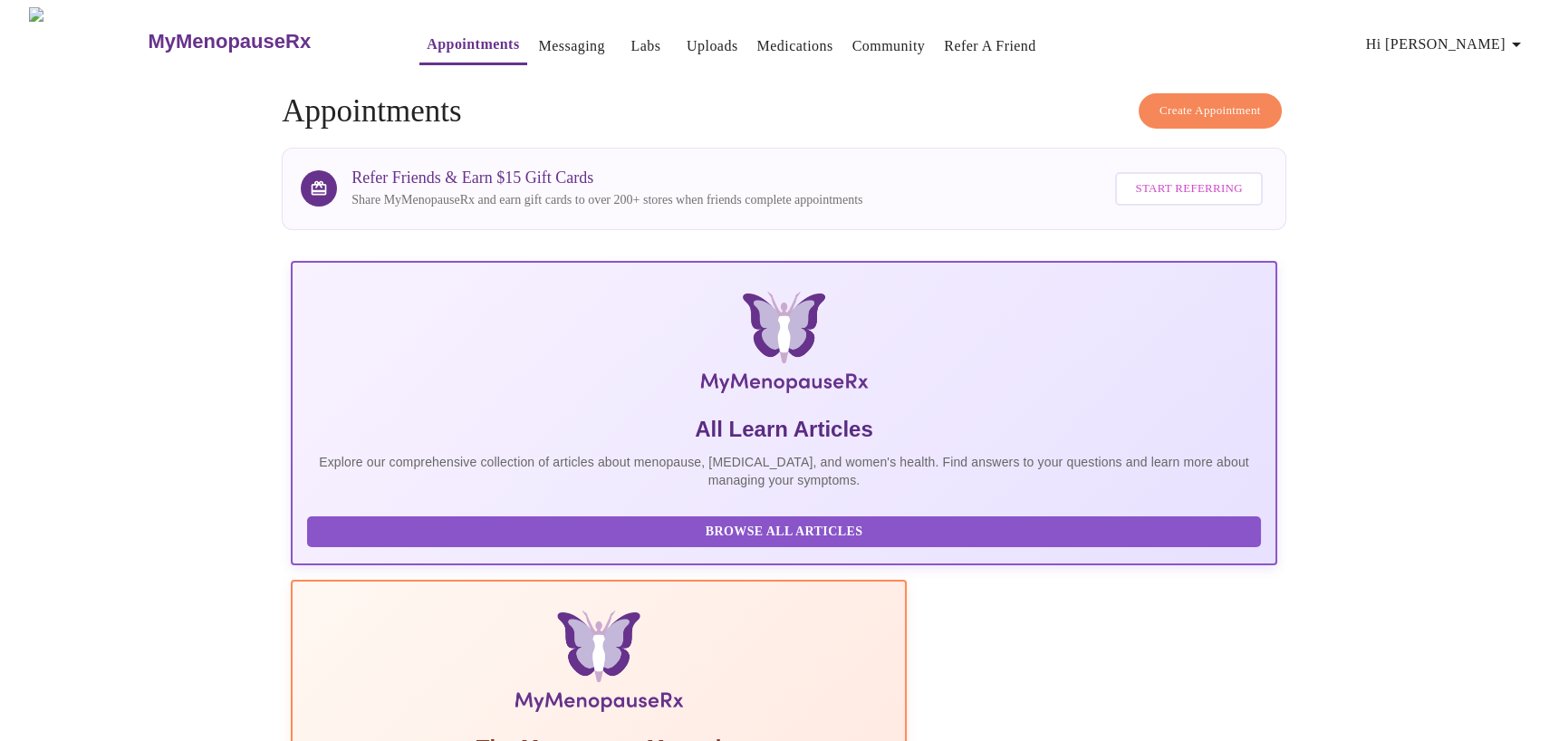
click at [147, 31] on h3 "MyMenopauseRx" at bounding box center [229, 41] width 163 height 24
click at [1506, 32] on span "Hi Dusti" at bounding box center [1447, 44] width 162 height 26
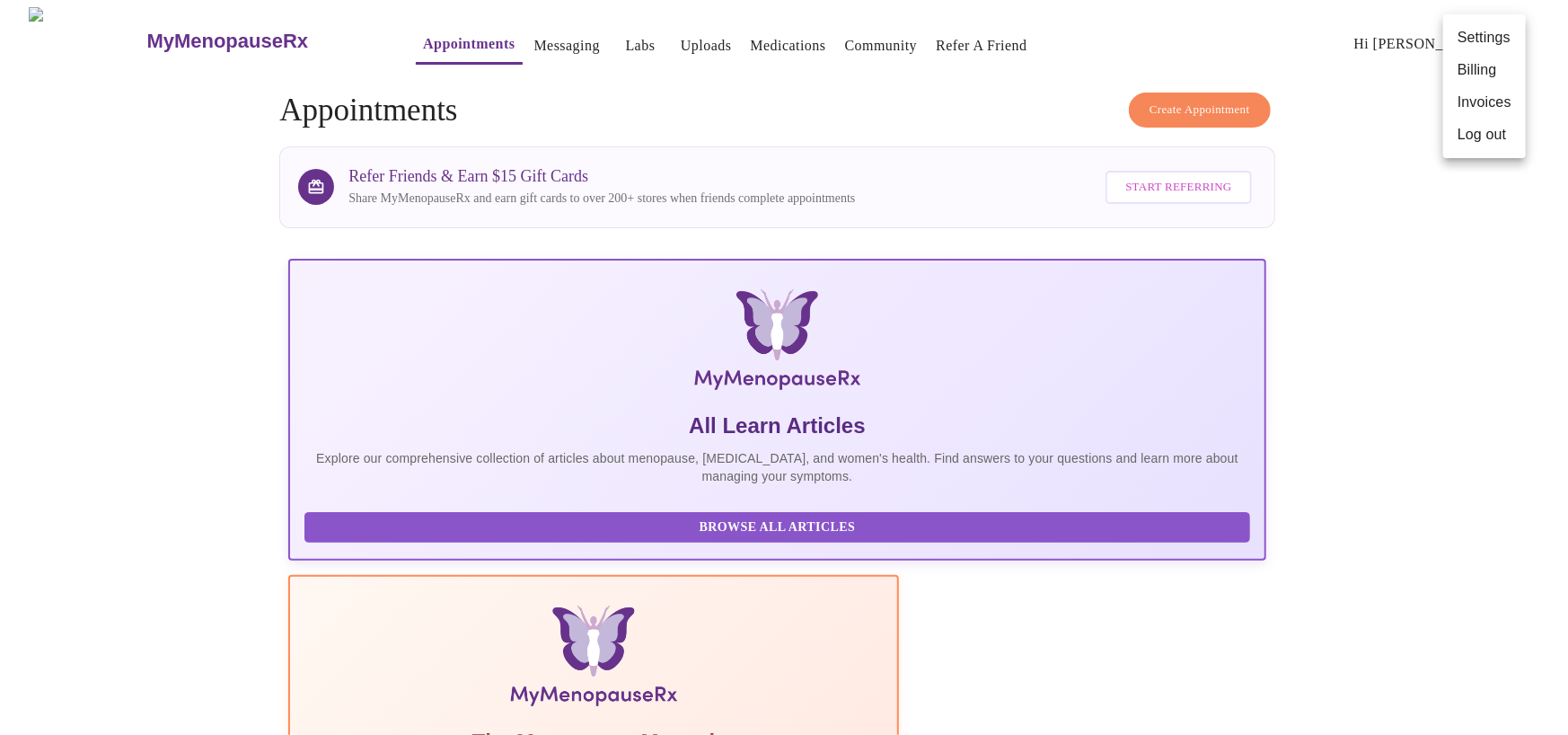
click at [1471, 136] on li "Log out" at bounding box center [1485, 135] width 83 height 32
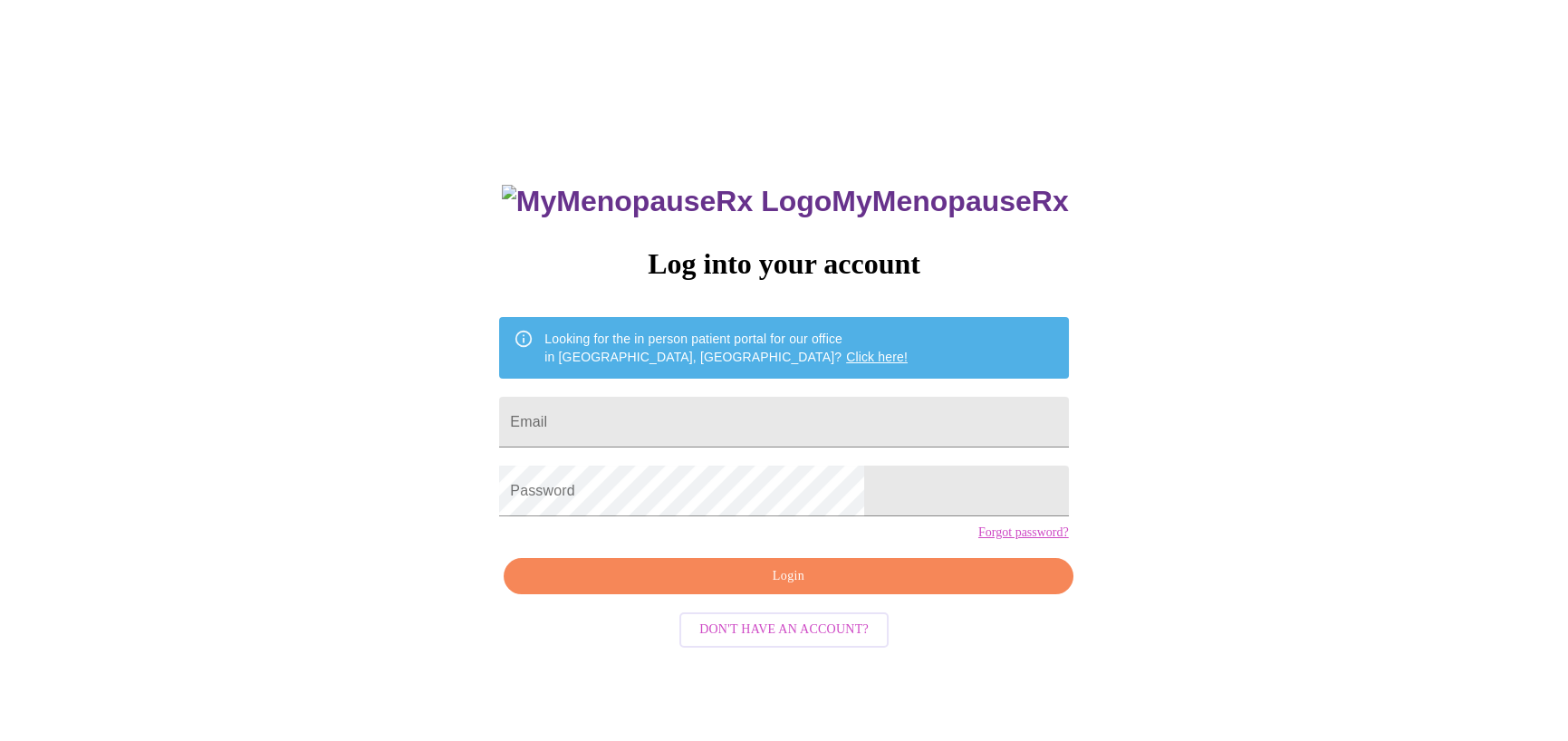
click at [771, 189] on h3 "MyMenopauseRx" at bounding box center [785, 201] width 567 height 33
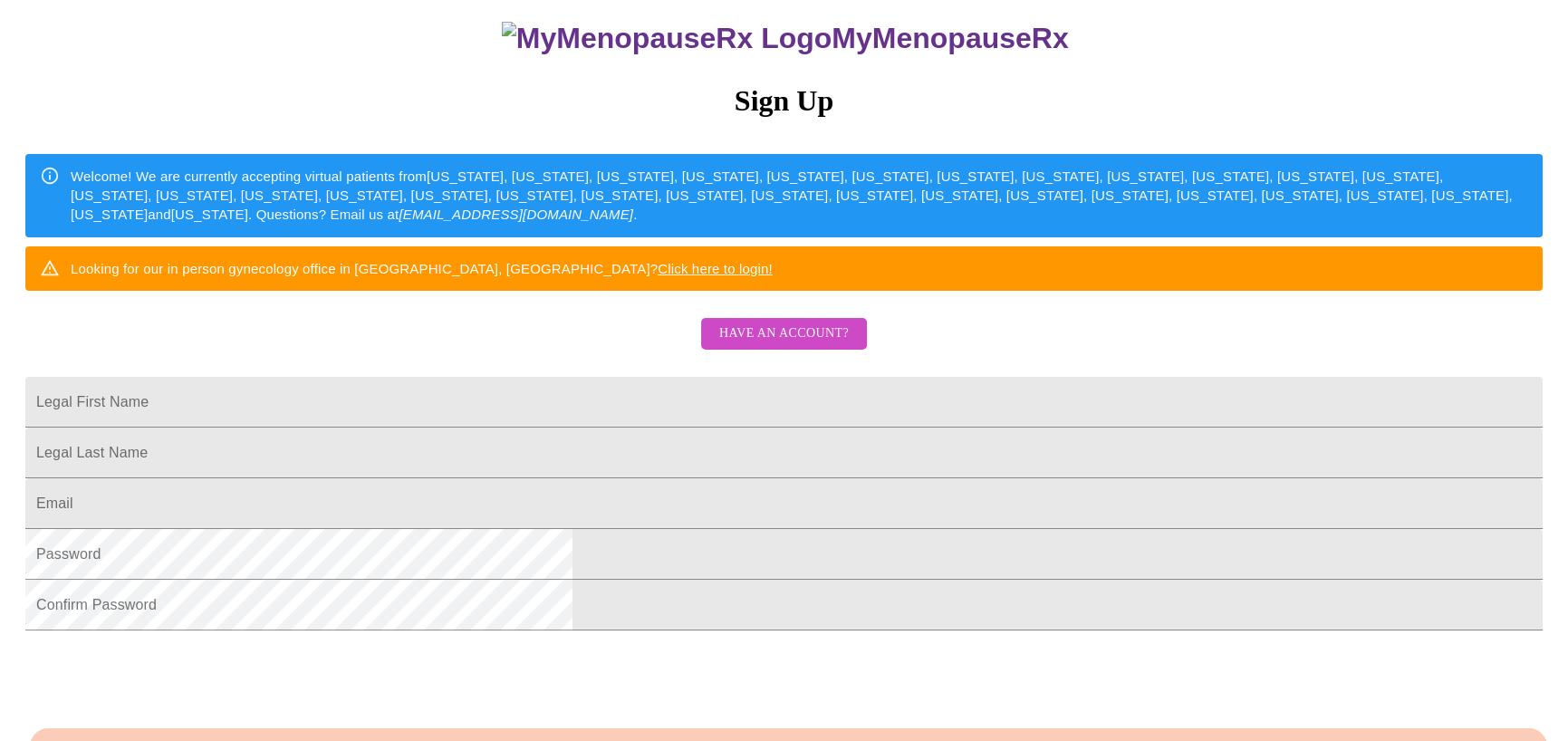
scroll to position [181, 0]
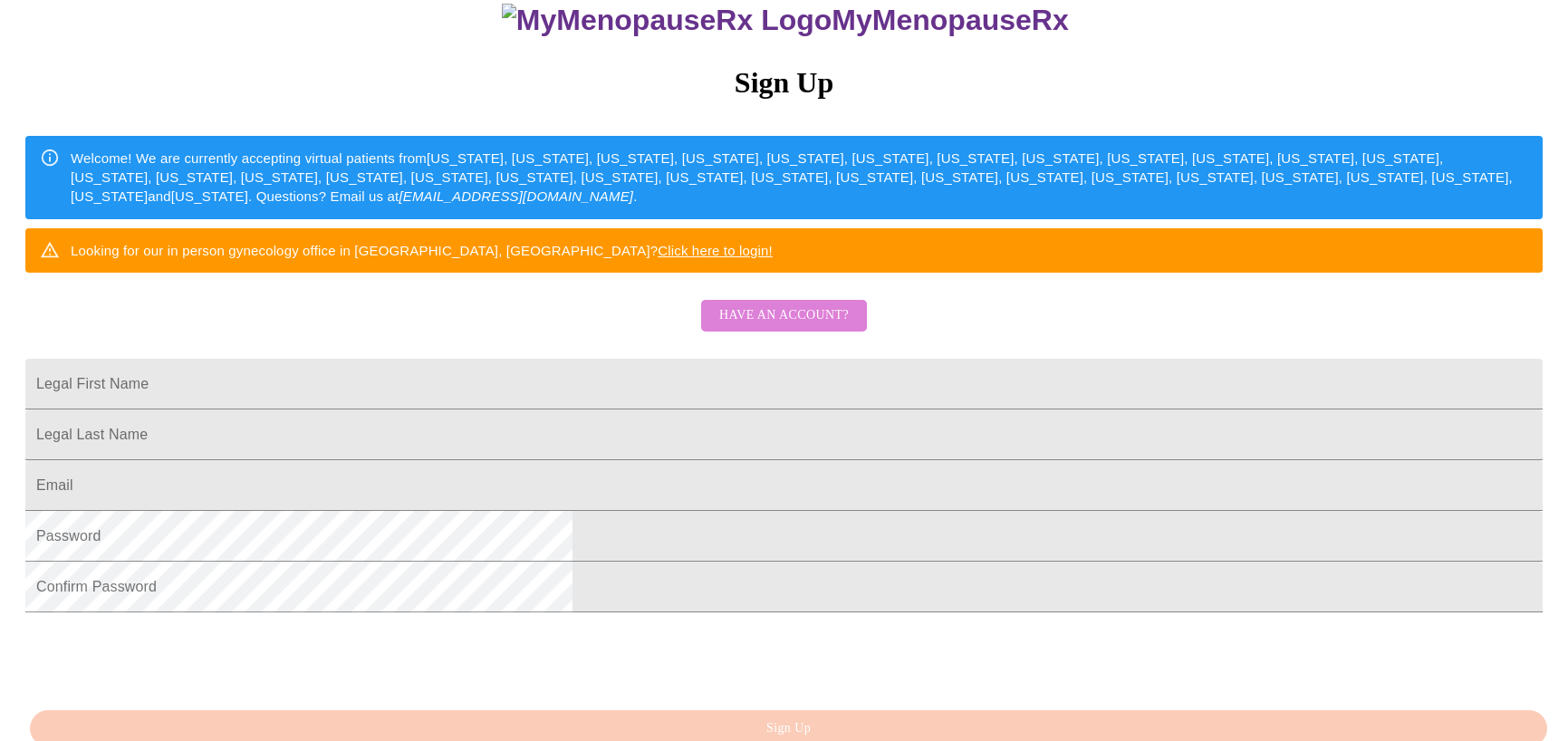
click at [790, 327] on span "Have an account?" at bounding box center [784, 316] width 129 height 23
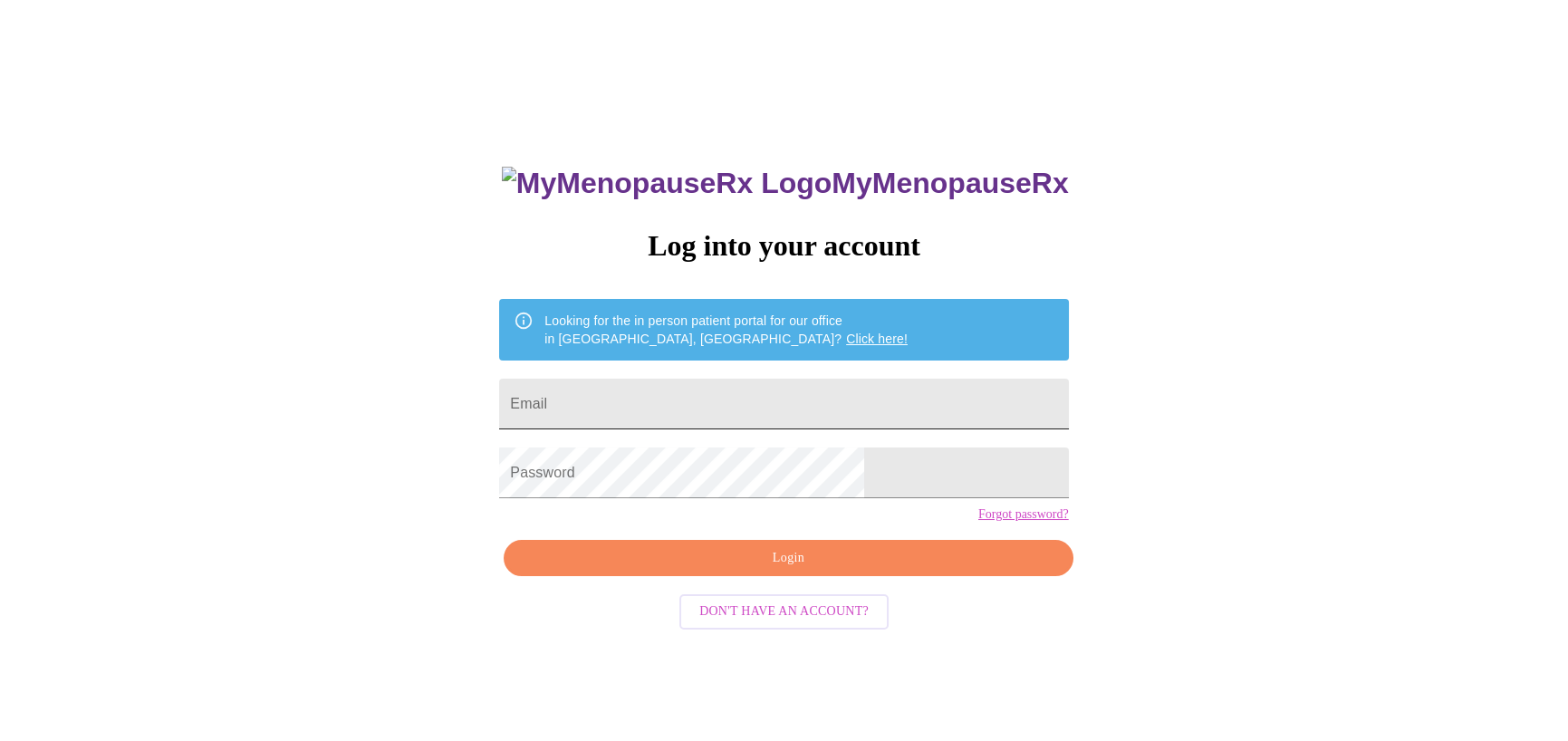
click at [730, 385] on input "Email" at bounding box center [784, 403] width 569 height 51
type input "dustidennie@gmail.com"
click at [776, 570] on span "Login" at bounding box center [787, 558] width 527 height 23
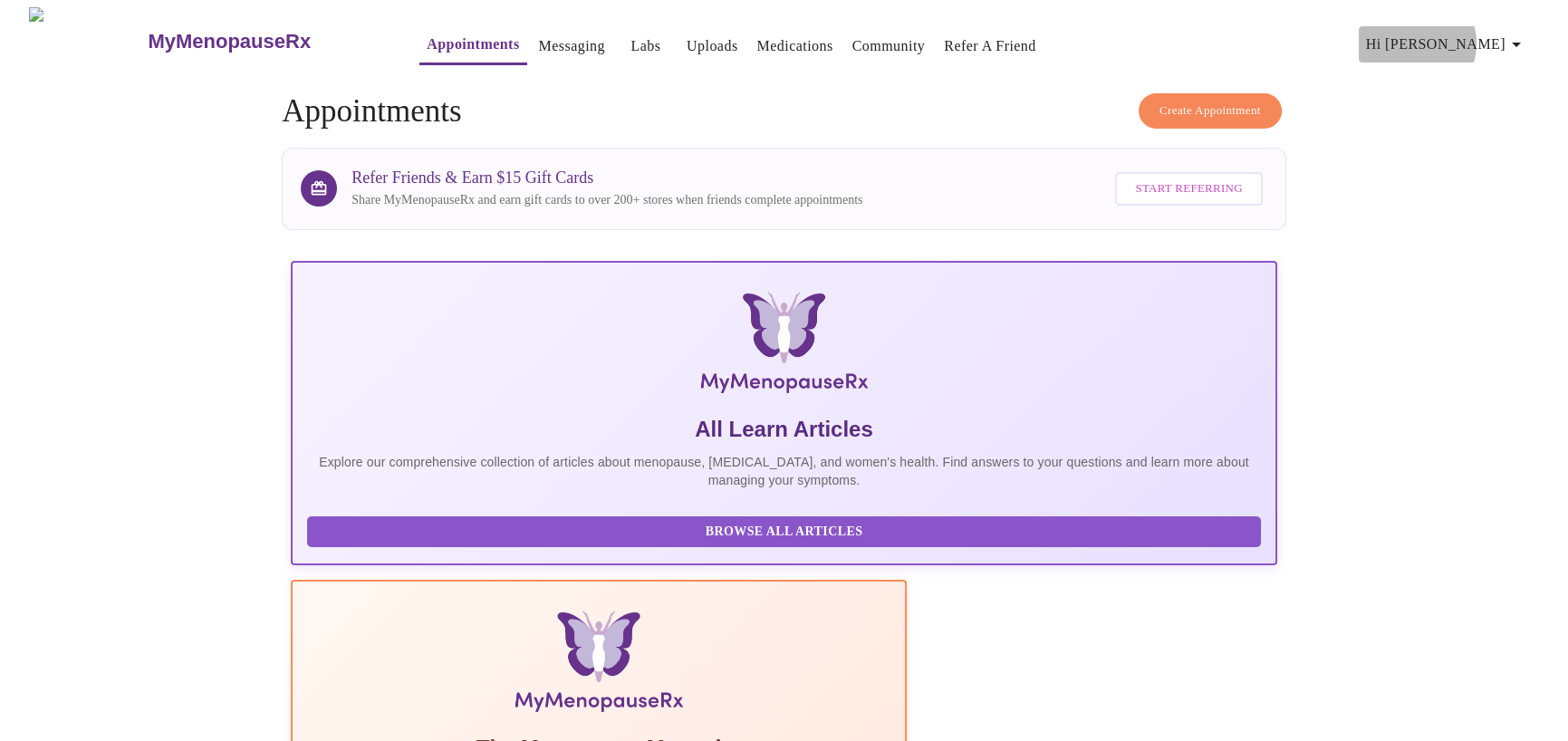
click at [1509, 36] on span "Hi Dusti" at bounding box center [1447, 44] width 162 height 26
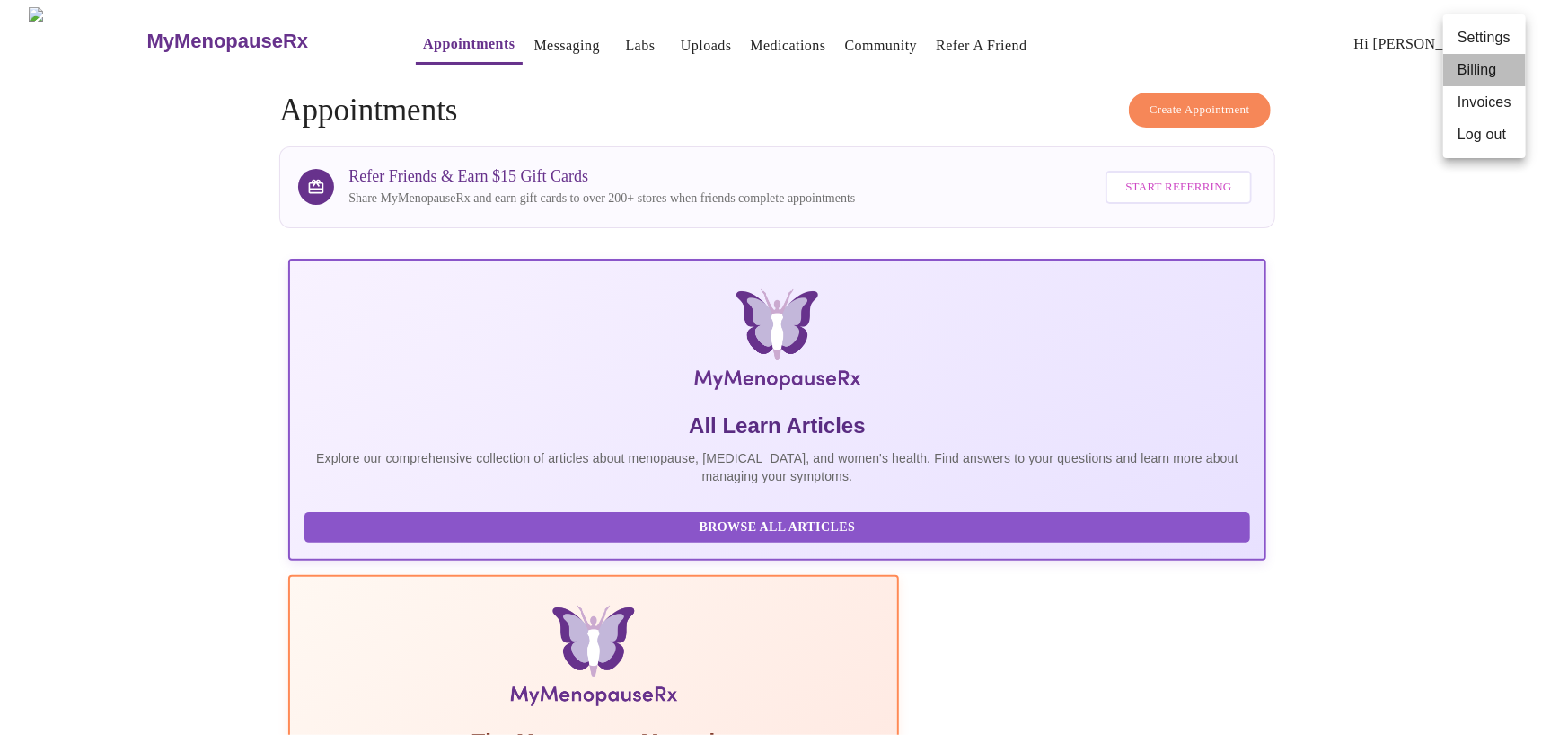
click at [1476, 71] on li "Billing" at bounding box center [1485, 70] width 83 height 32
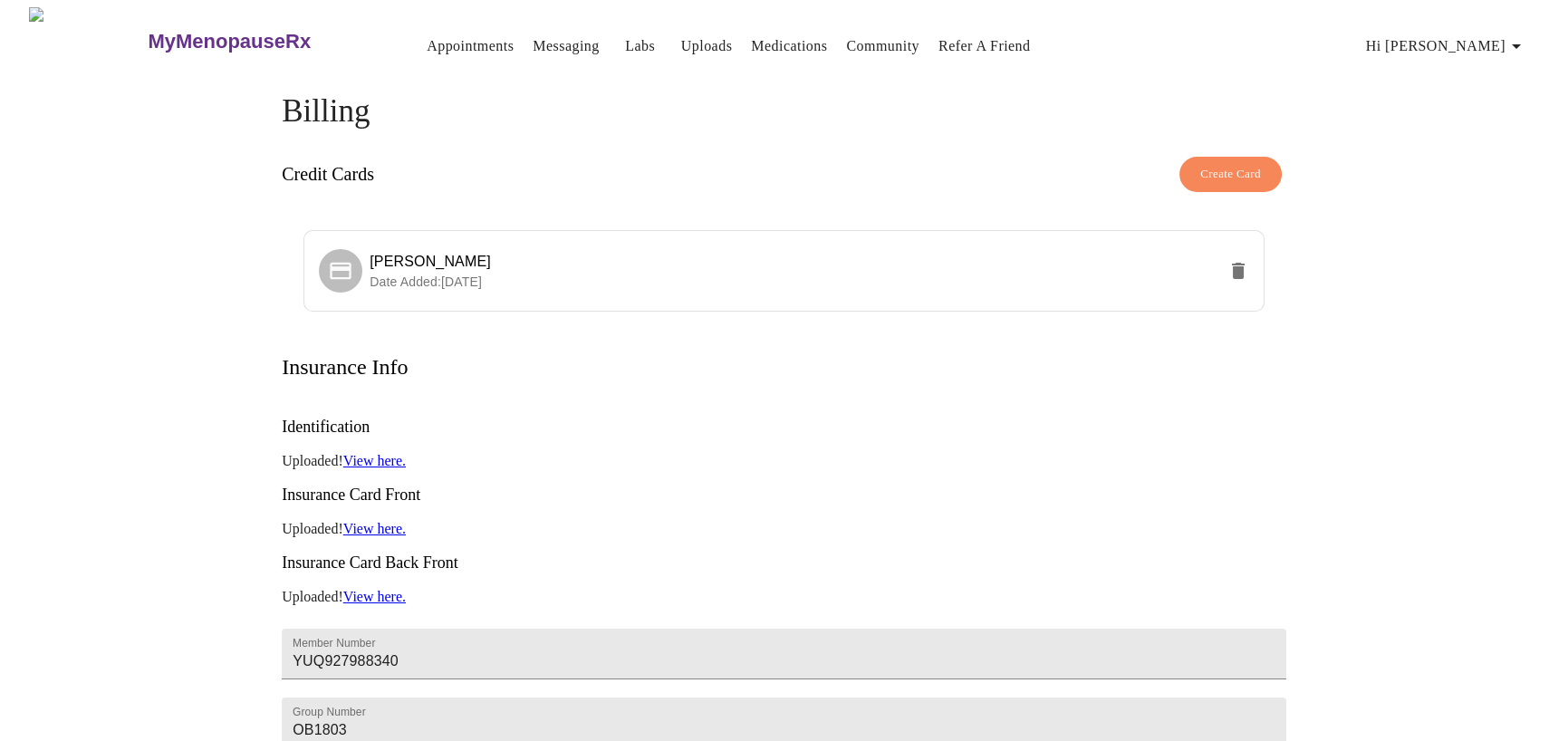
scroll to position [91, 0]
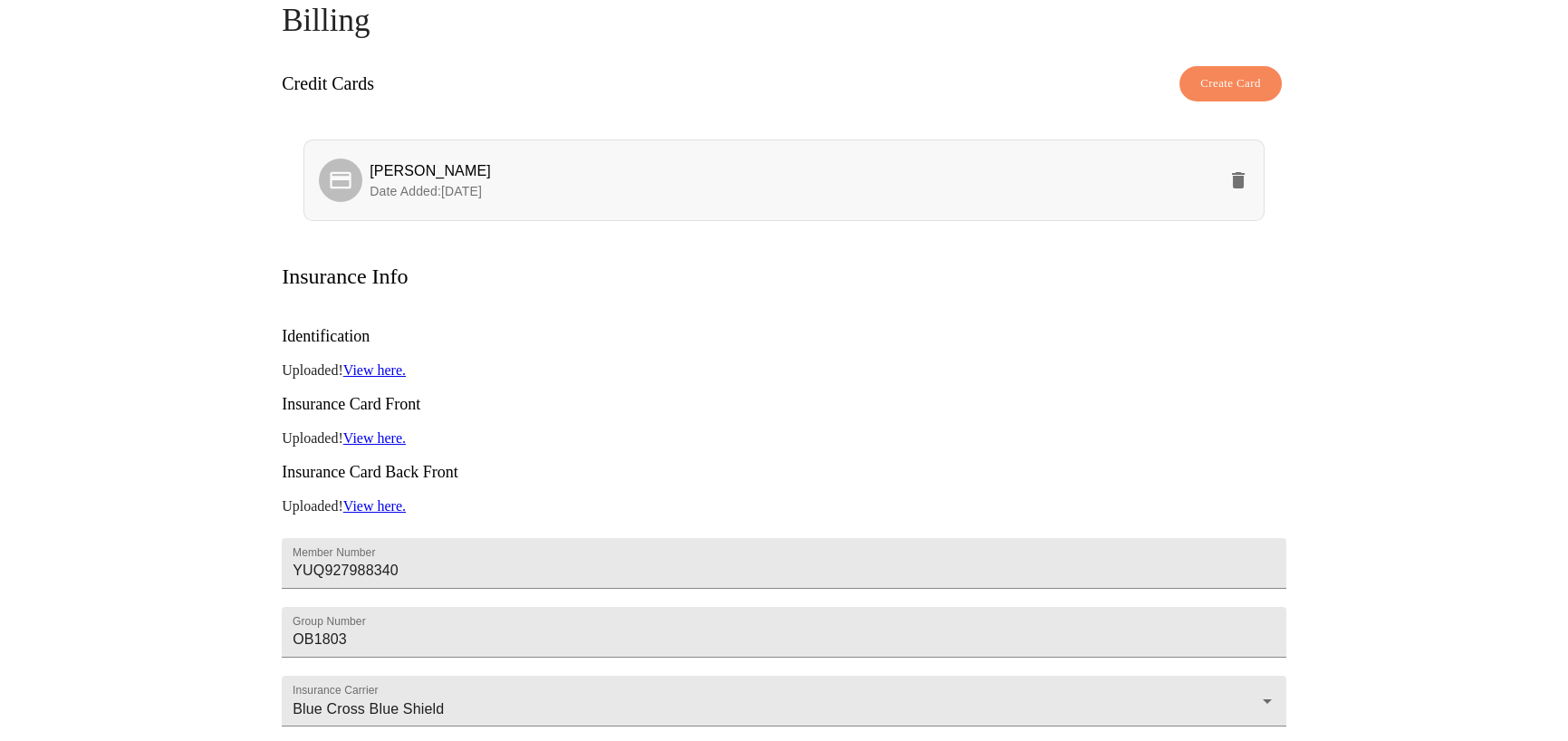
click at [1237, 172] on icon "delete" at bounding box center [1238, 180] width 12 height 16
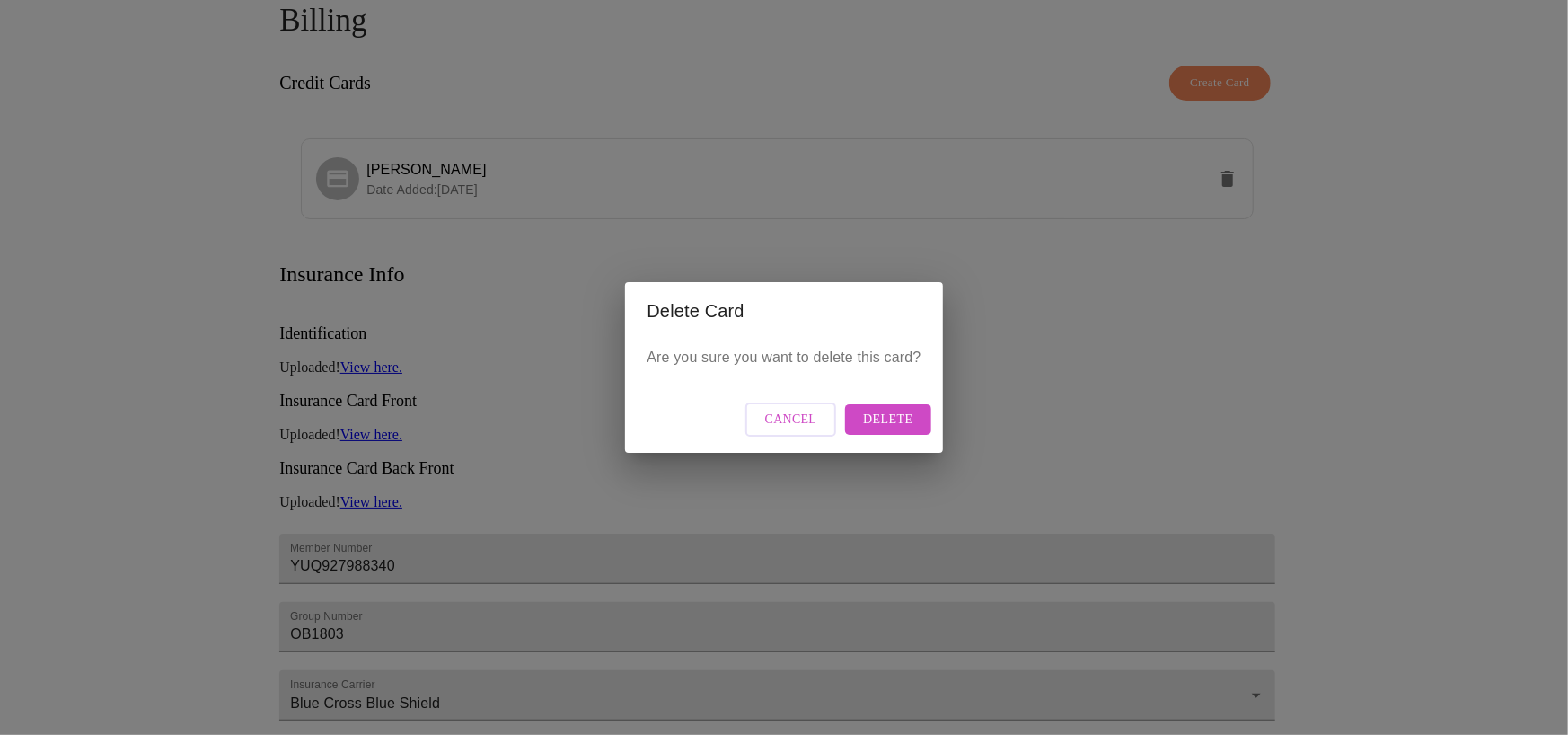
click at [898, 409] on span "Delete" at bounding box center [888, 420] width 49 height 23
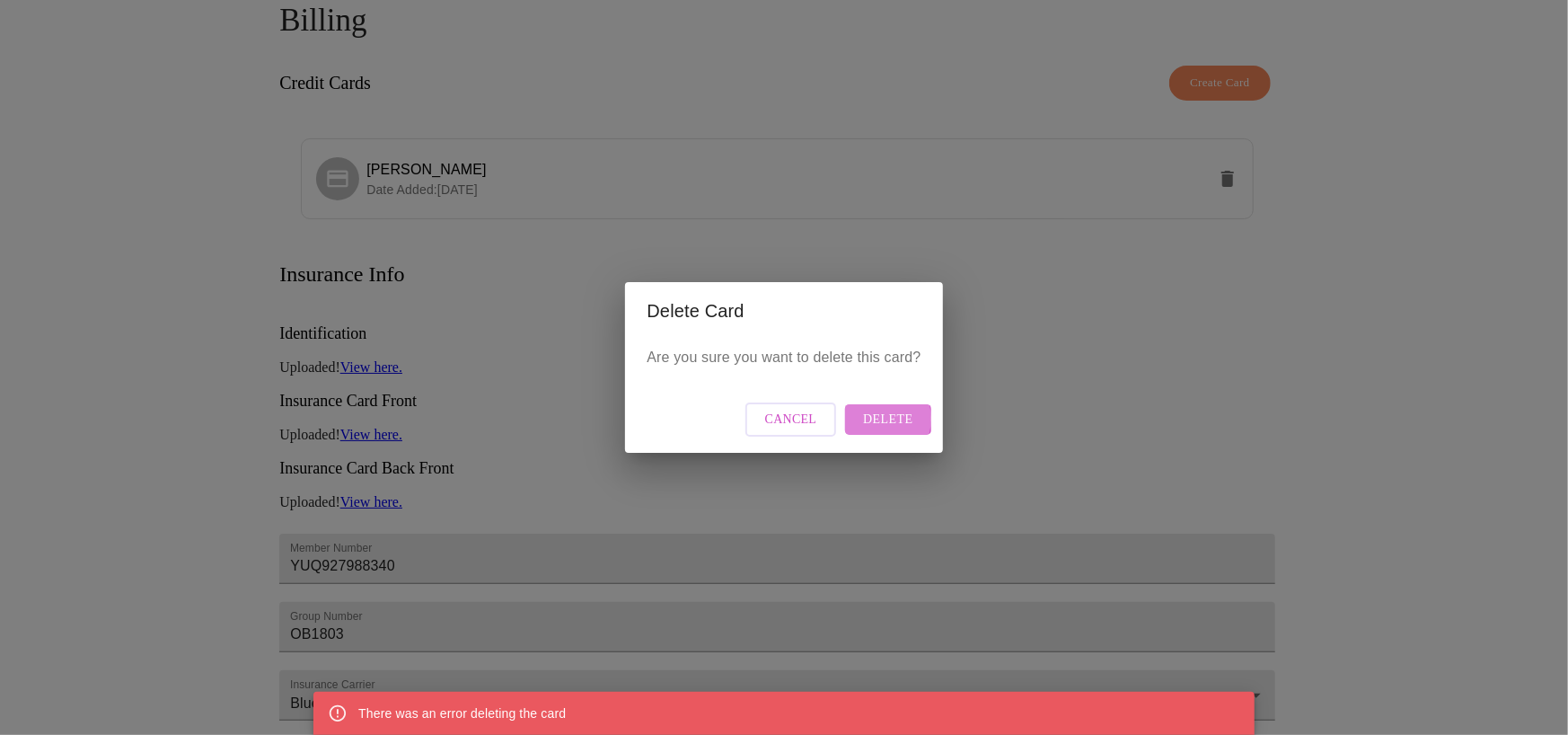
click at [872, 418] on span "Delete" at bounding box center [888, 420] width 49 height 23
click at [902, 414] on span "Delete" at bounding box center [888, 420] width 49 height 23
click at [819, 420] on button "Cancel" at bounding box center [791, 419] width 92 height 35
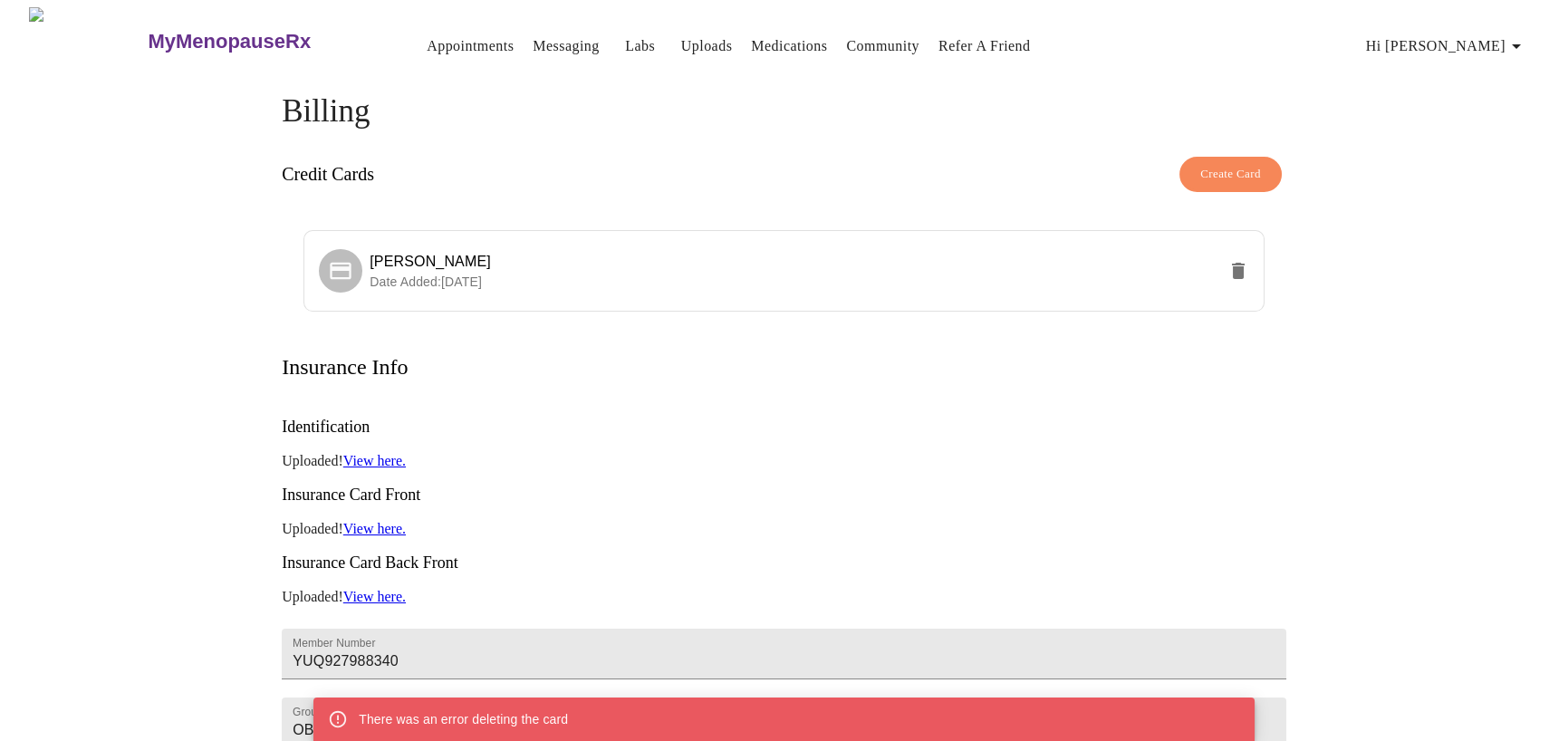
scroll to position [0, 0]
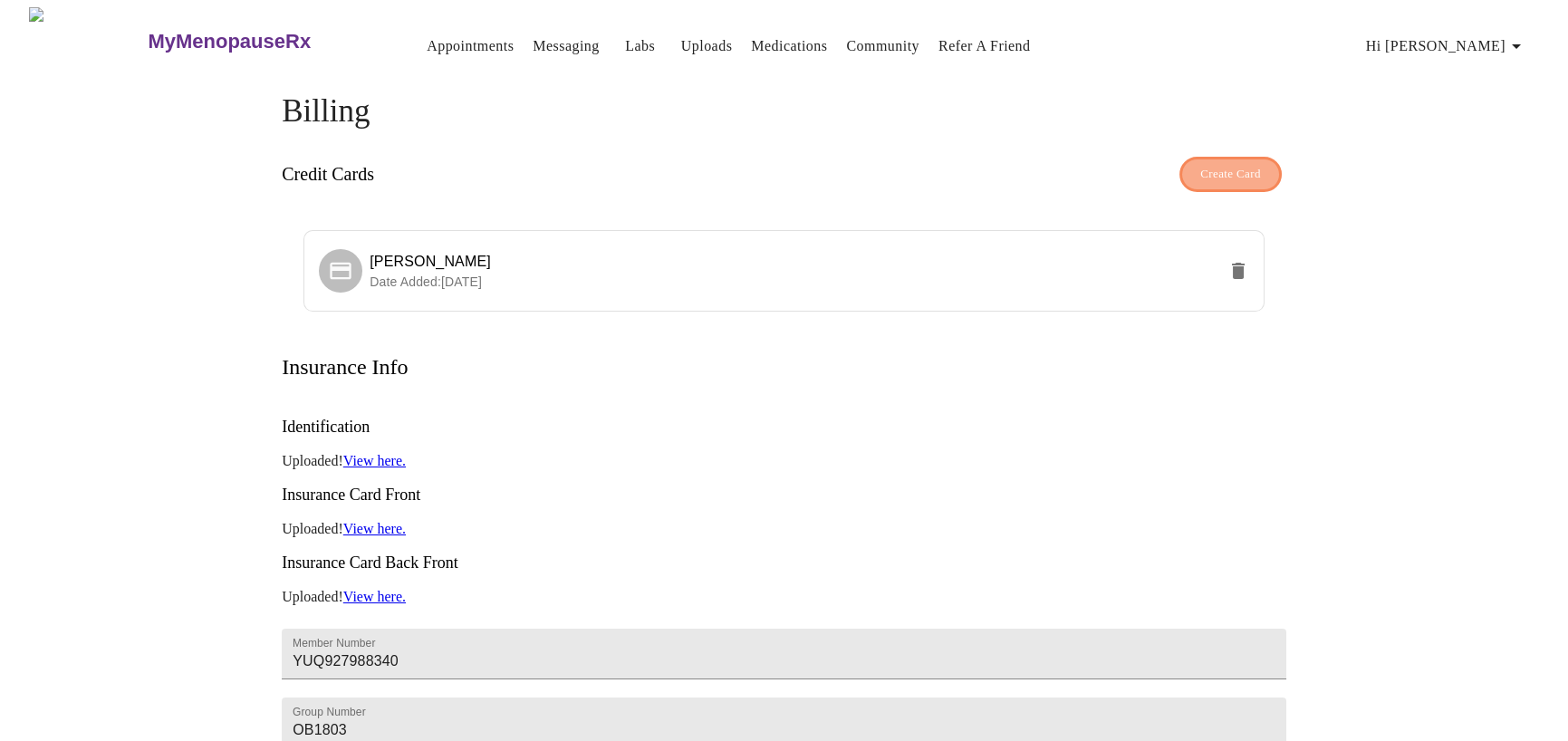
click at [1231, 170] on span "Create Card" at bounding box center [1230, 174] width 60 height 21
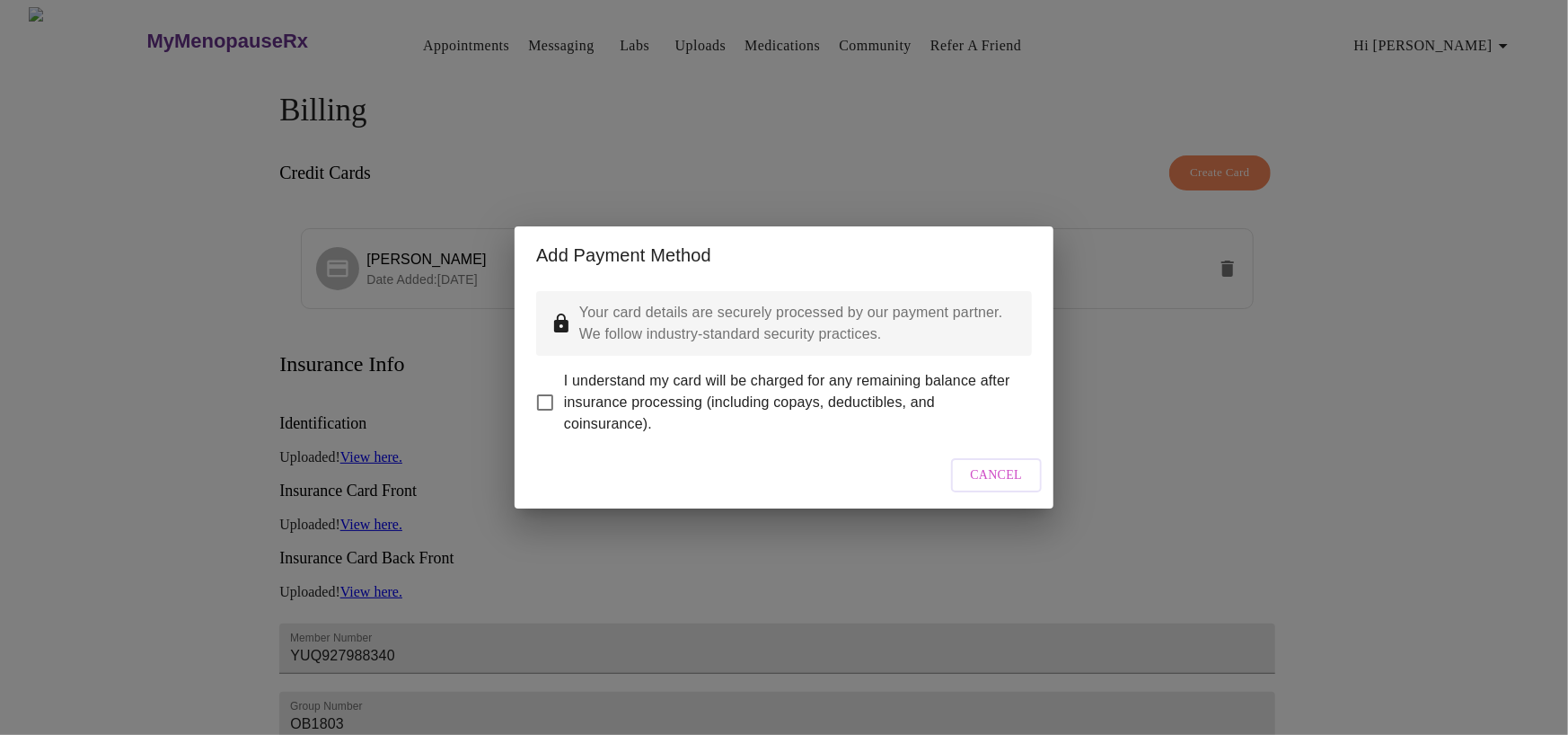
click at [551, 394] on input "I understand my card will be charged for any remaining balance after insurance …" at bounding box center [545, 402] width 38 height 38
checkbox input "true"
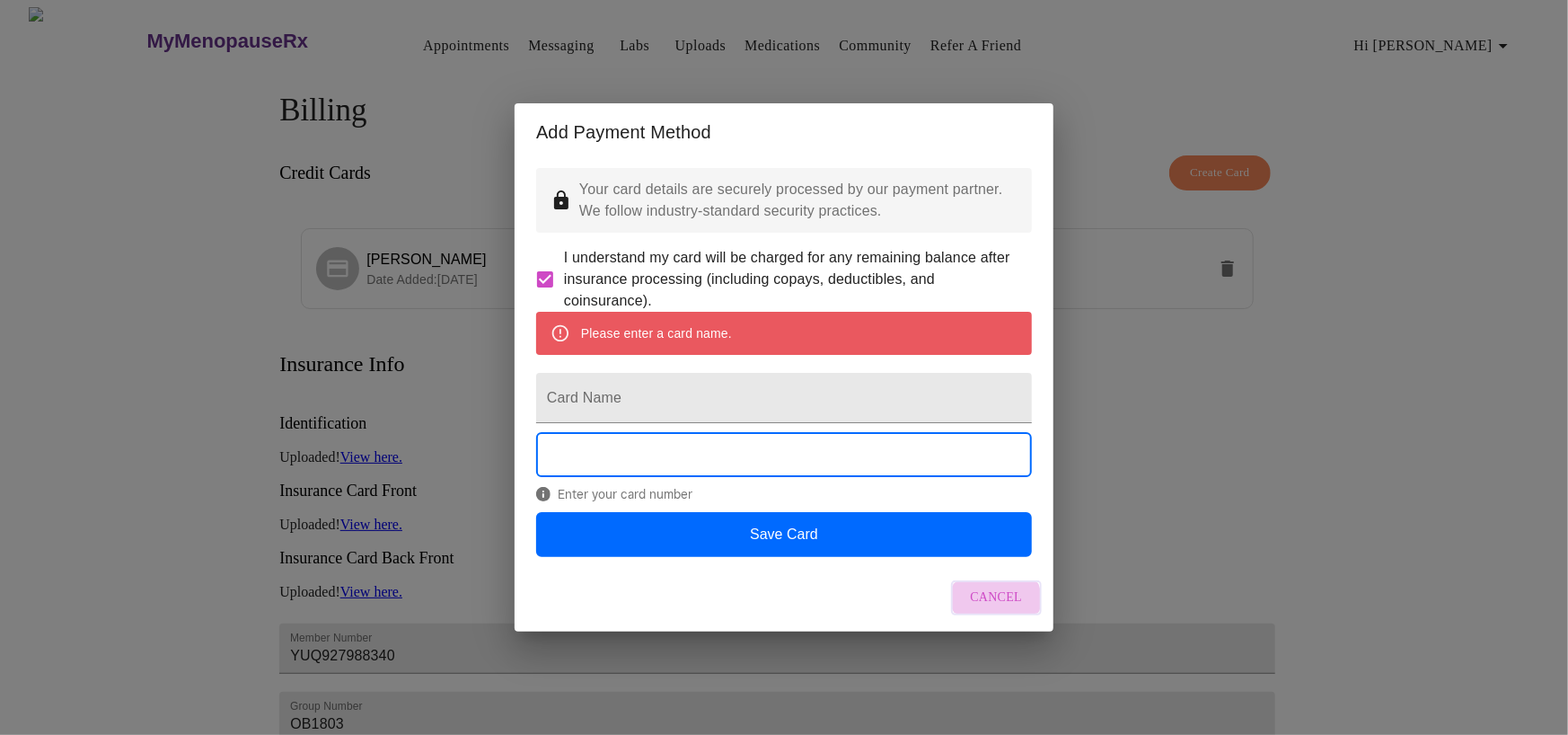
click at [993, 609] on span "Cancel" at bounding box center [997, 597] width 52 height 23
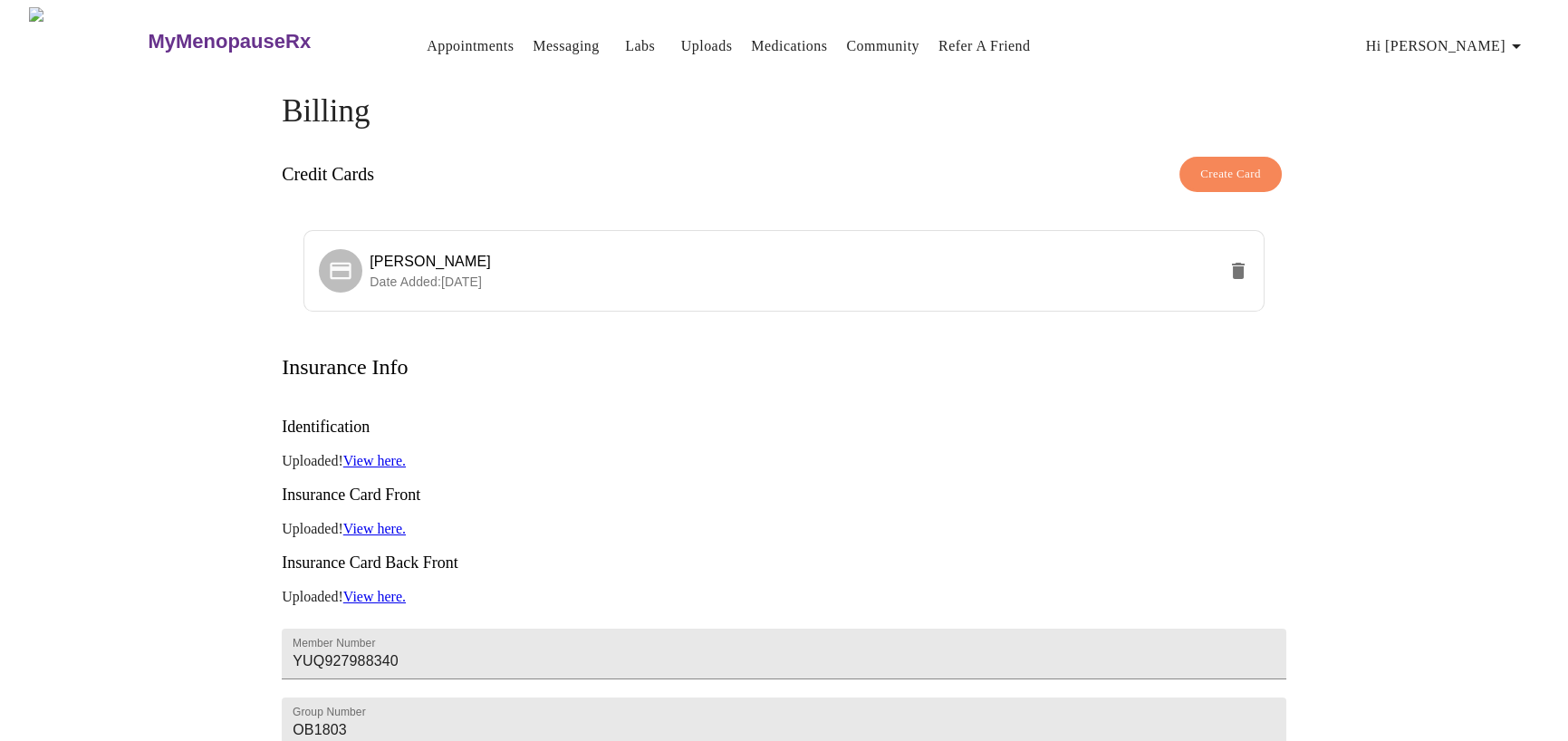
click at [1220, 166] on span "Create Card" at bounding box center [1230, 174] width 60 height 21
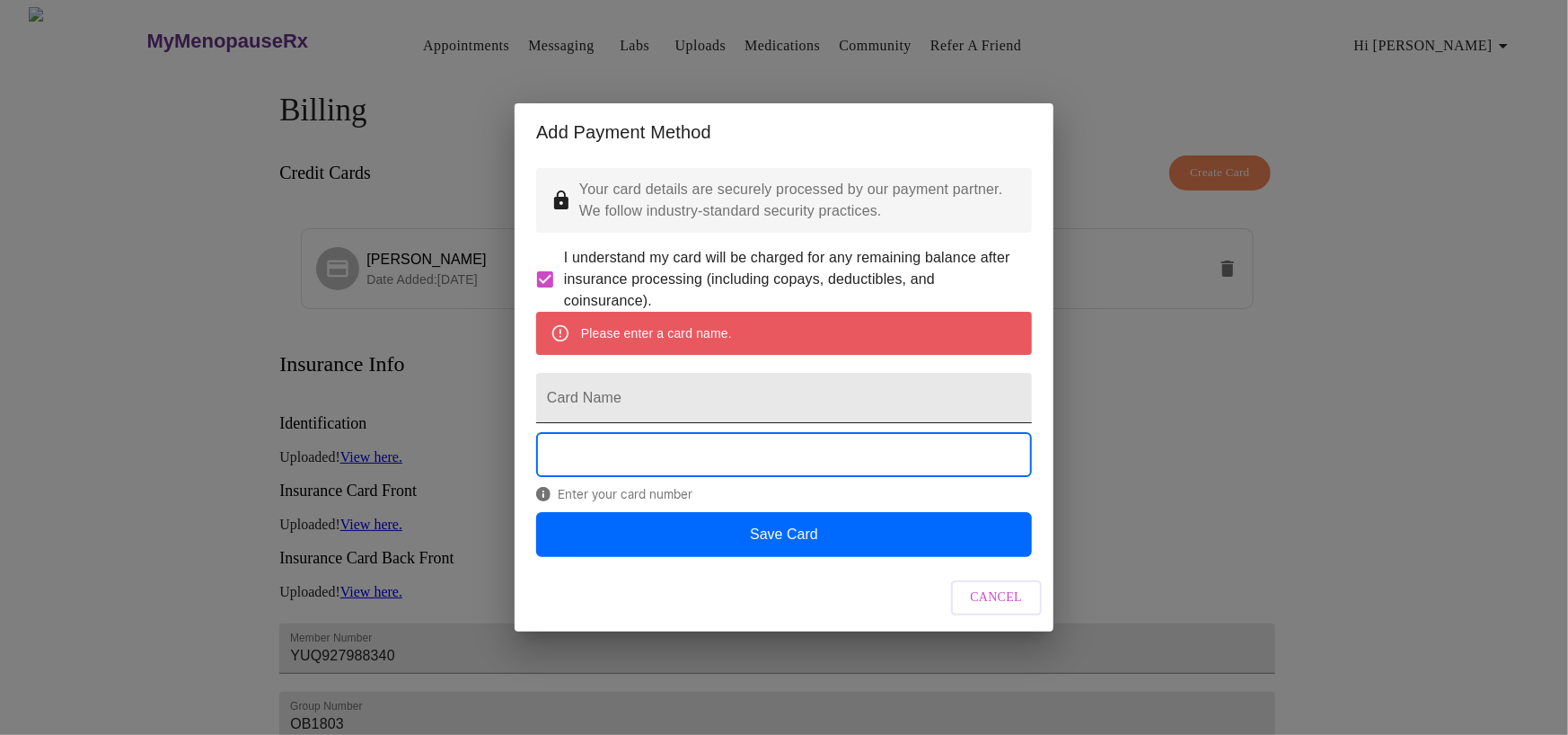
click at [644, 407] on input "Card Name" at bounding box center [784, 397] width 496 height 50
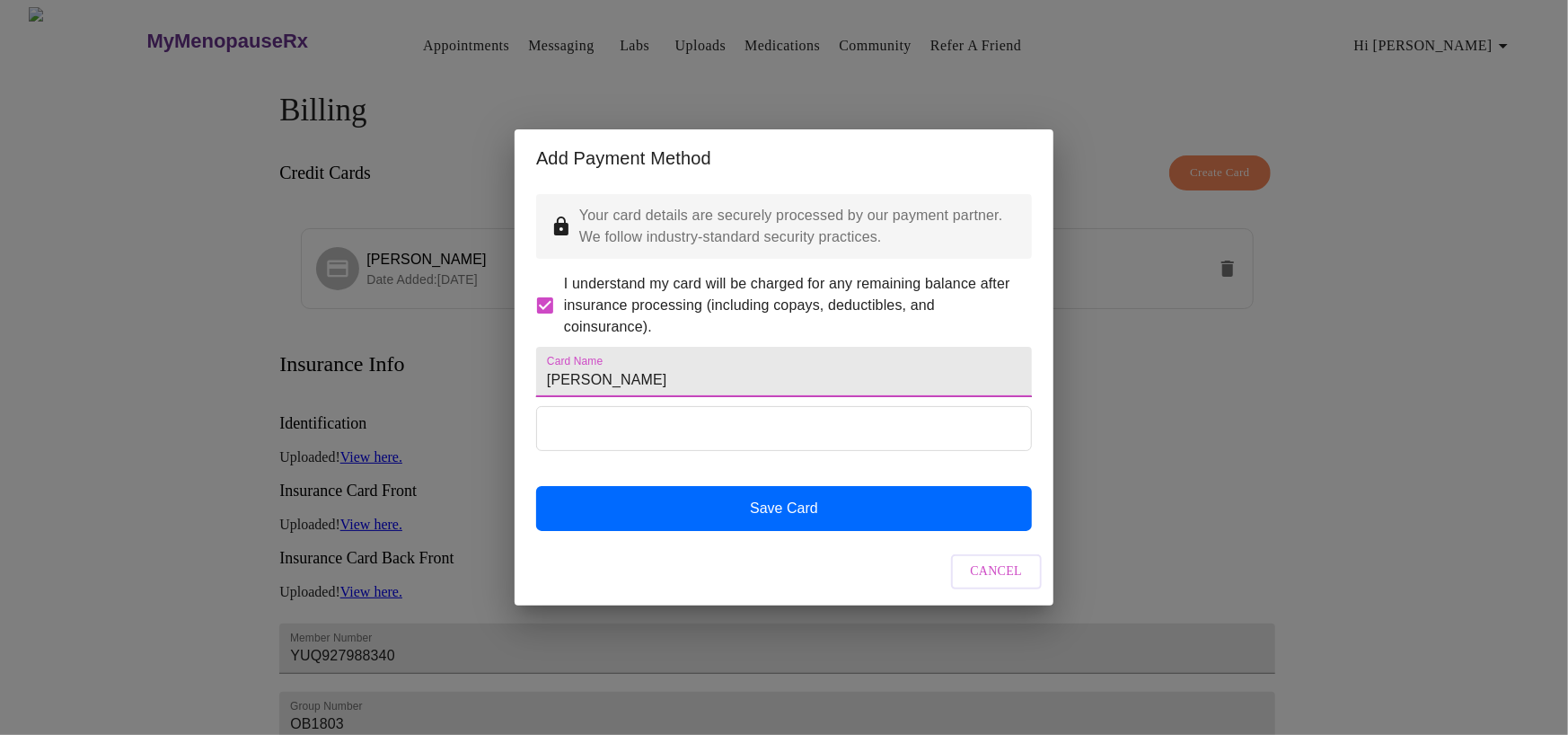
type input "dusti nolen"
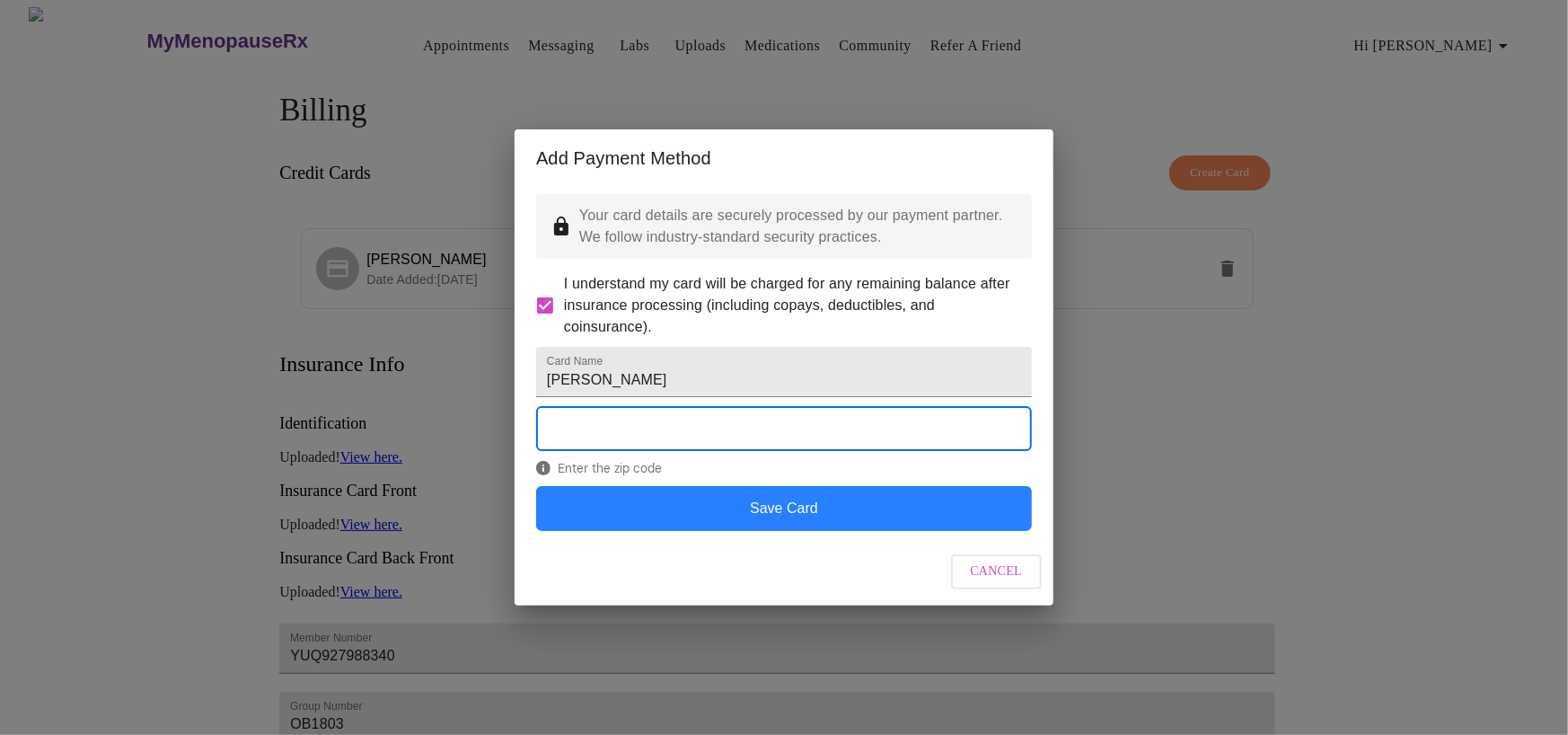
click at [765, 531] on button "Save Card" at bounding box center [784, 507] width 496 height 45
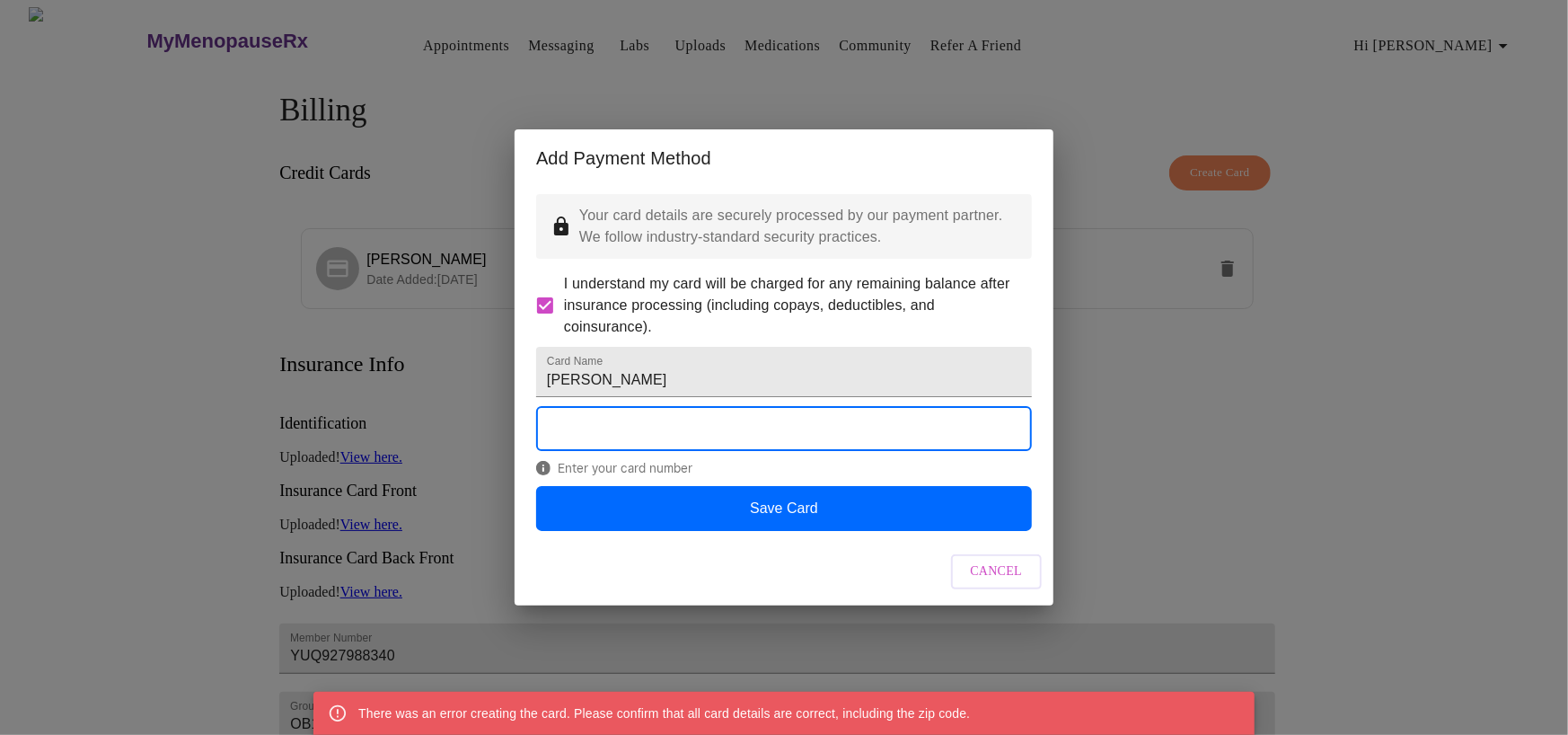
click at [1000, 583] on span "Cancel" at bounding box center [997, 572] width 52 height 23
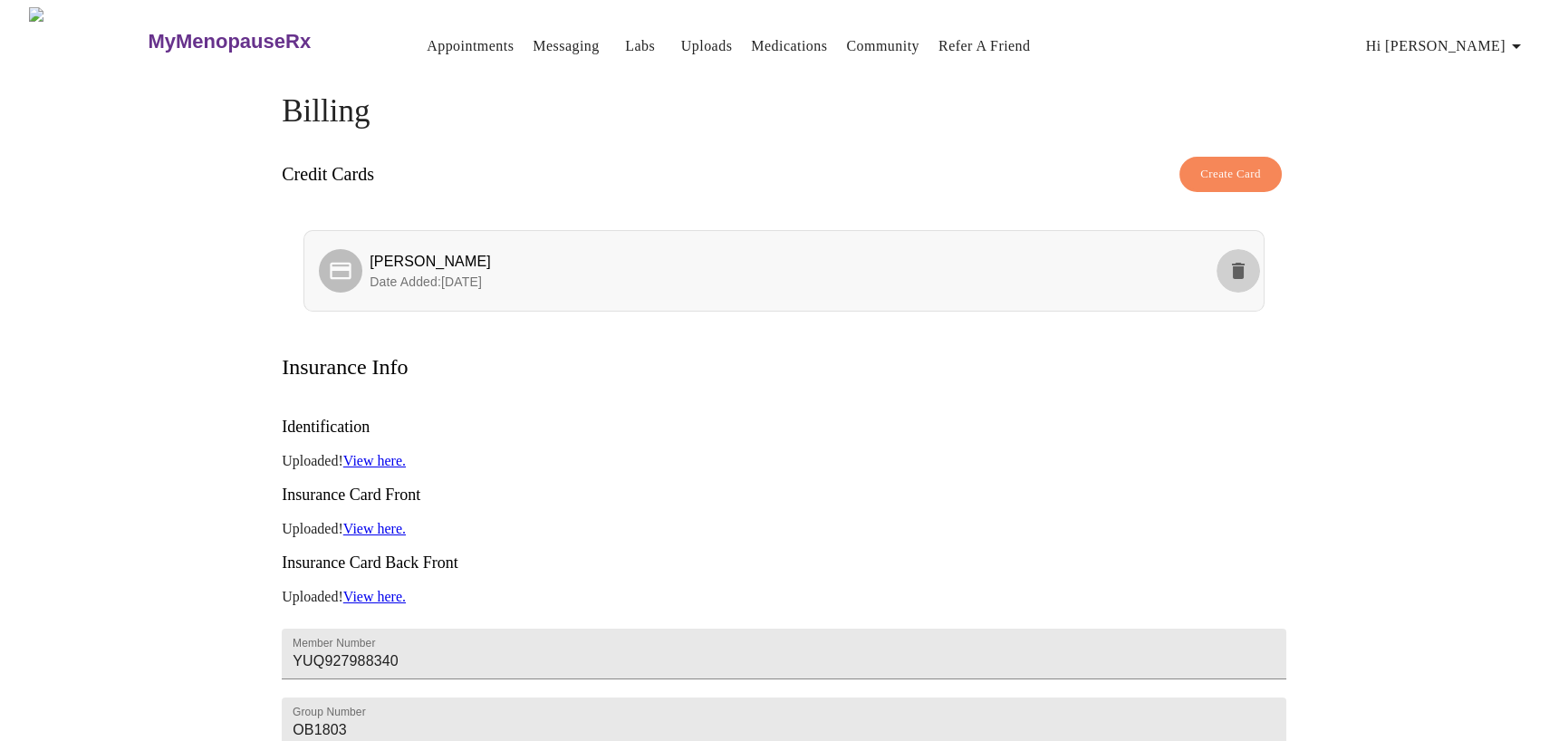
click at [1232, 261] on icon "delete" at bounding box center [1238, 271] width 22 height 22
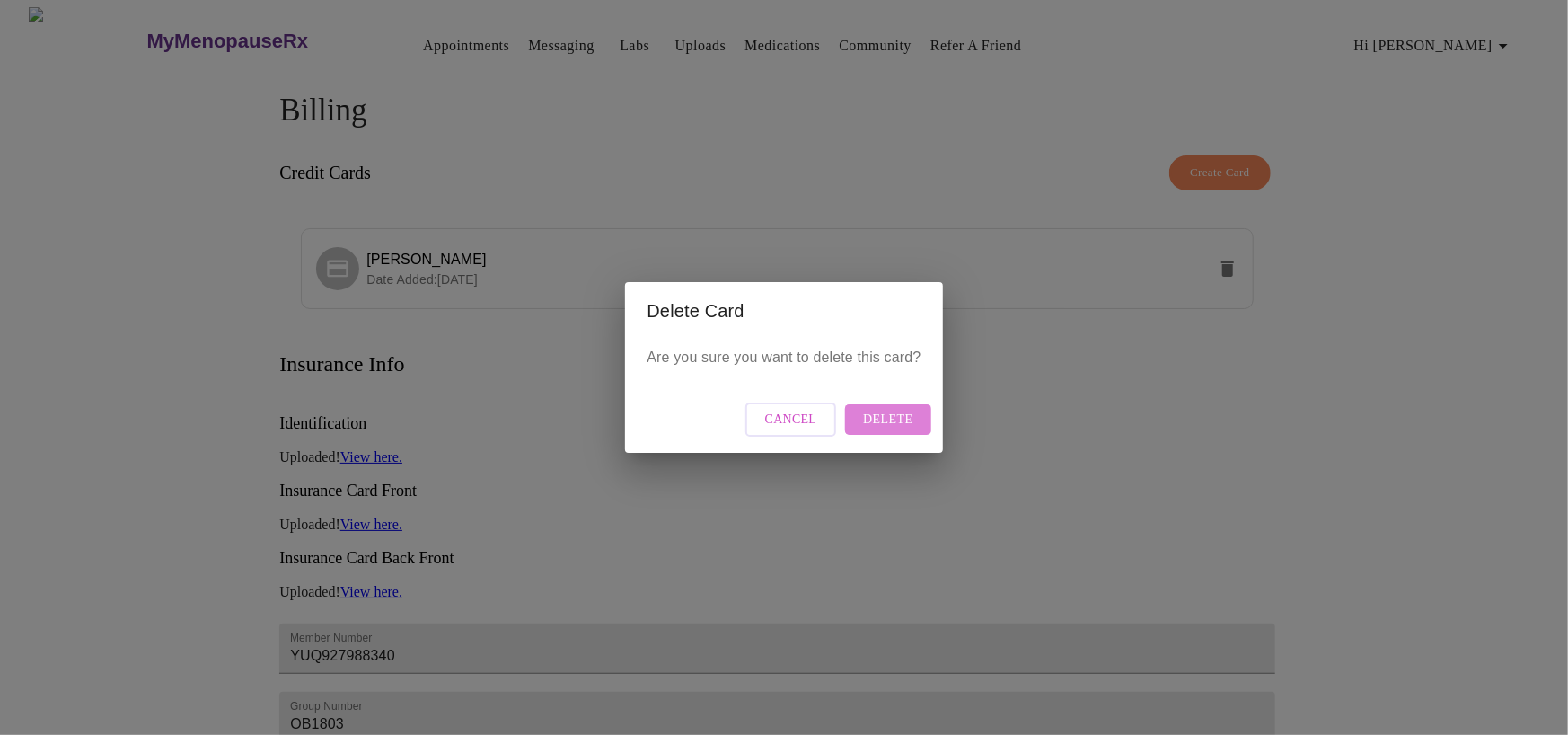
click at [899, 424] on span "Delete" at bounding box center [888, 420] width 49 height 23
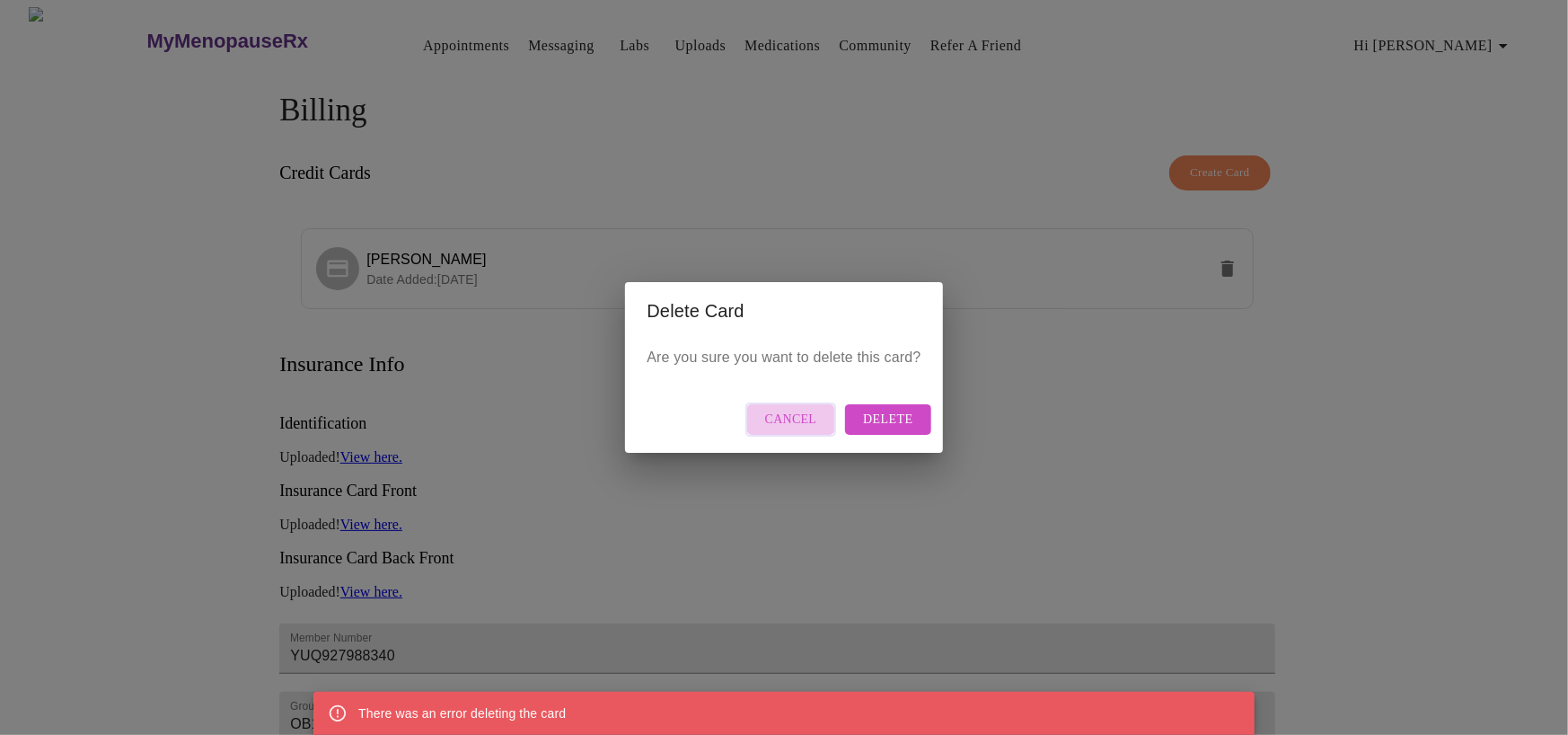
click at [808, 422] on span "Cancel" at bounding box center [791, 420] width 52 height 23
